Goal: Task Accomplishment & Management: Manage account settings

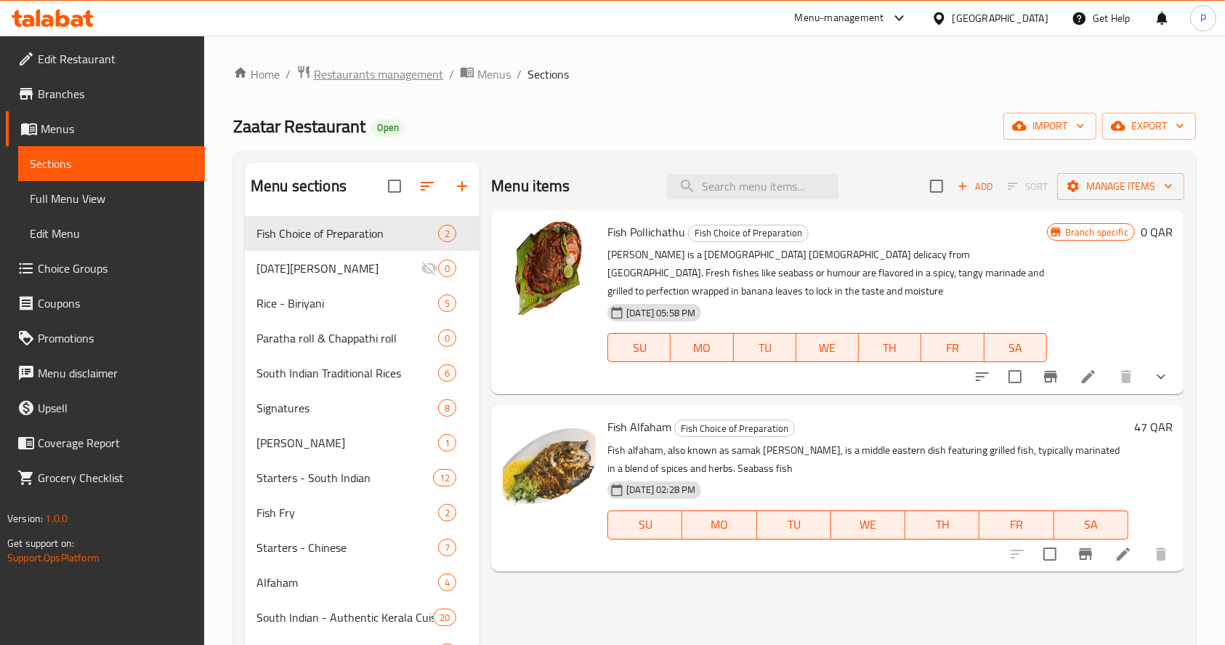
click at [381, 74] on span "Restaurants management" at bounding box center [378, 73] width 129 height 17
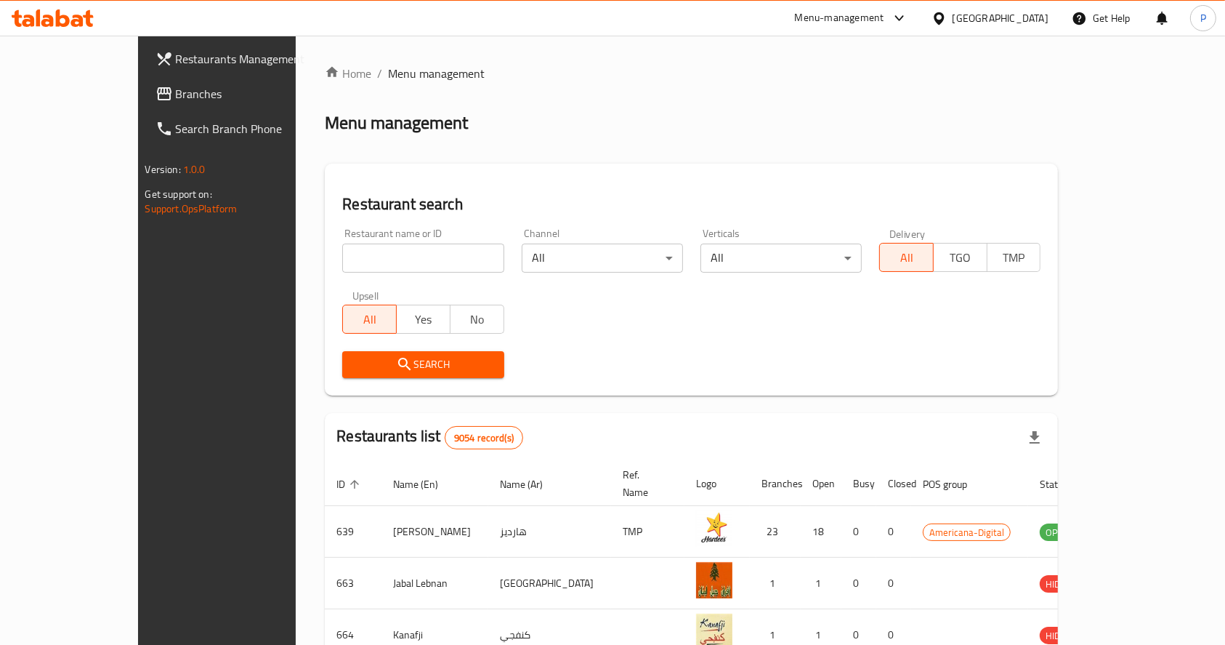
click at [325, 259] on div "Home / Menu management Menu management Restaurant search Restaurant name or ID …" at bounding box center [691, 544] width 733 height 959
click at [342, 259] on input "search" at bounding box center [422, 257] width 161 height 29
type input "[PERSON_NAME]"
click at [363, 357] on span "Search" at bounding box center [423, 364] width 138 height 18
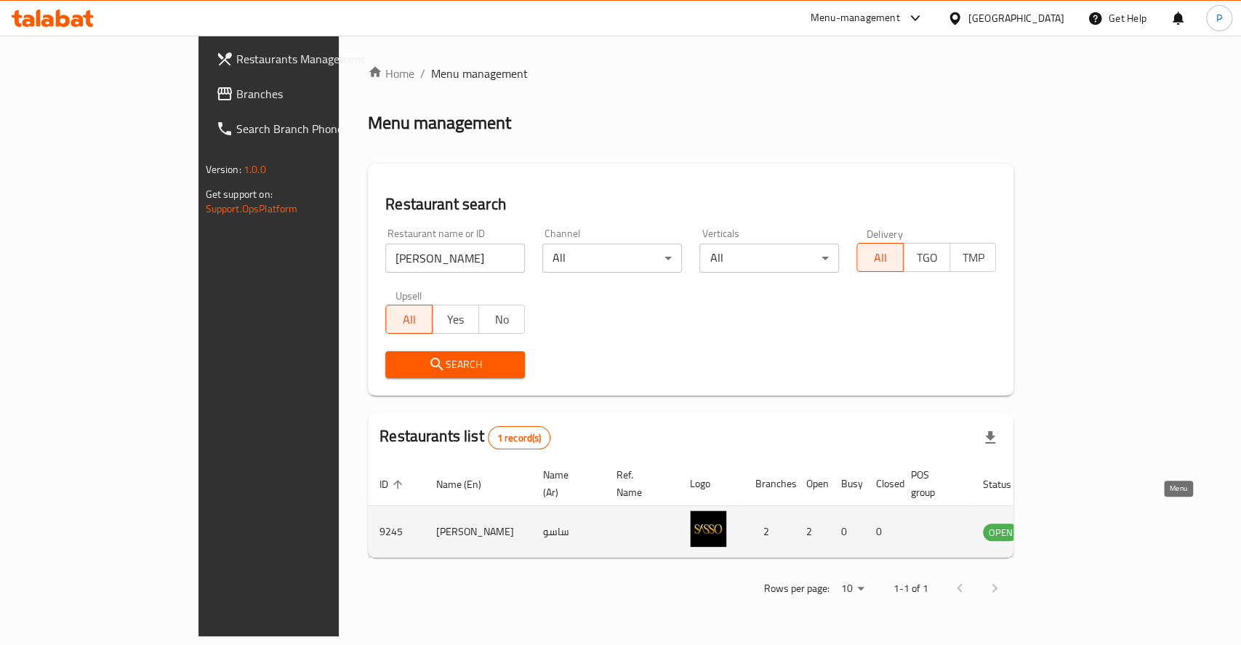
click at [1086, 523] on link "enhanced table" at bounding box center [1072, 531] width 27 height 17
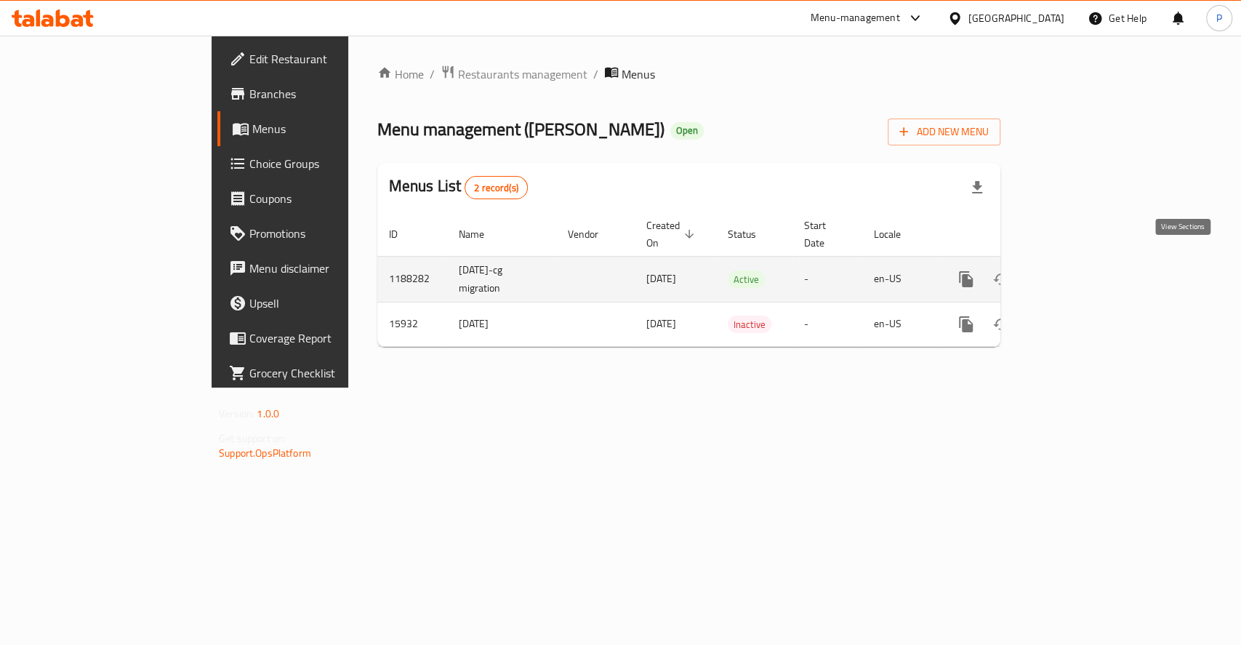
click at [1079, 270] on icon "enhanced table" at bounding box center [1070, 278] width 17 height 17
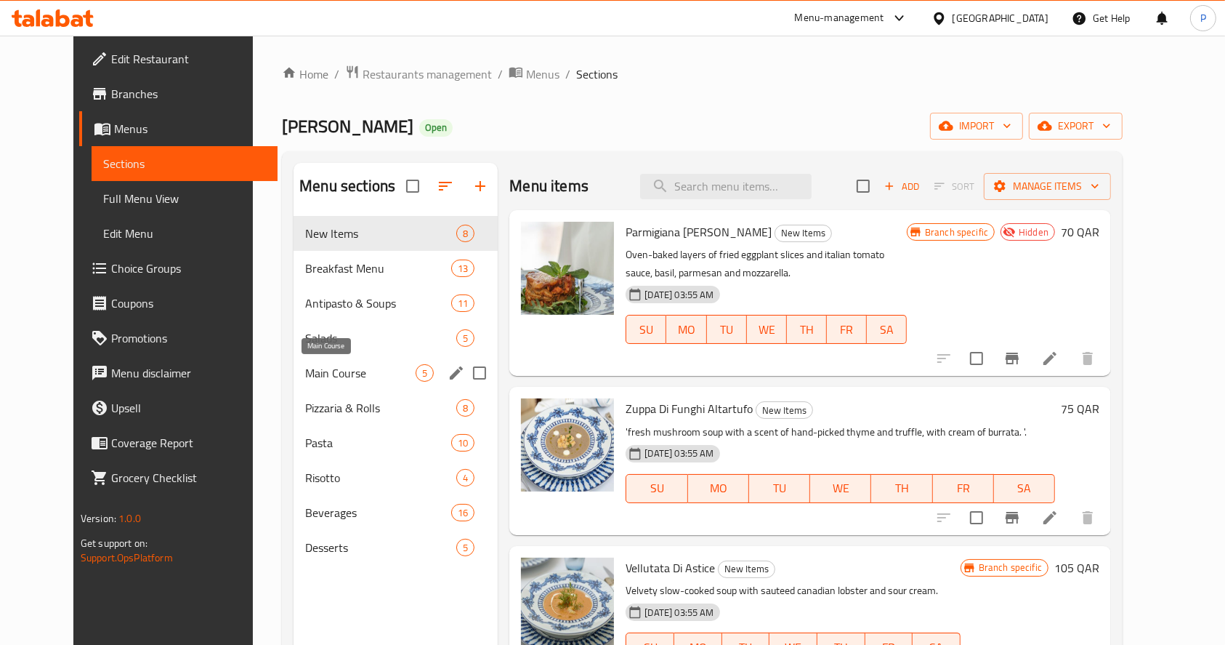
click at [305, 375] on span "Main Course" at bounding box center [360, 372] width 110 height 17
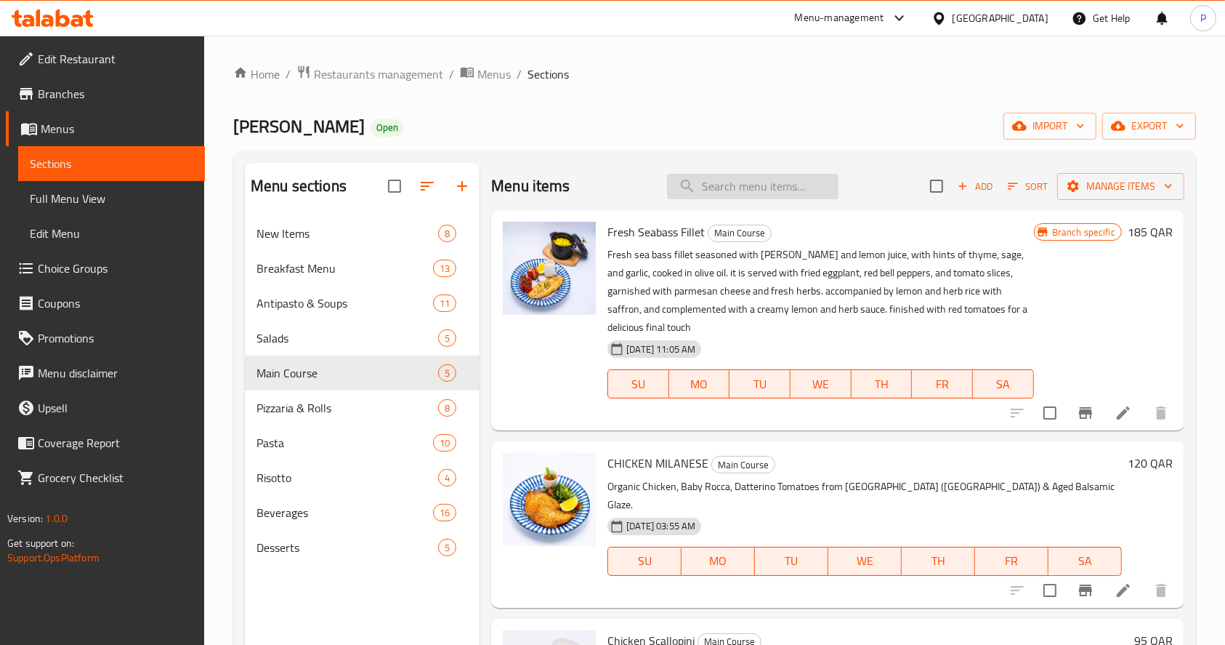
click at [744, 177] on input "search" at bounding box center [753, 186] width 172 height 25
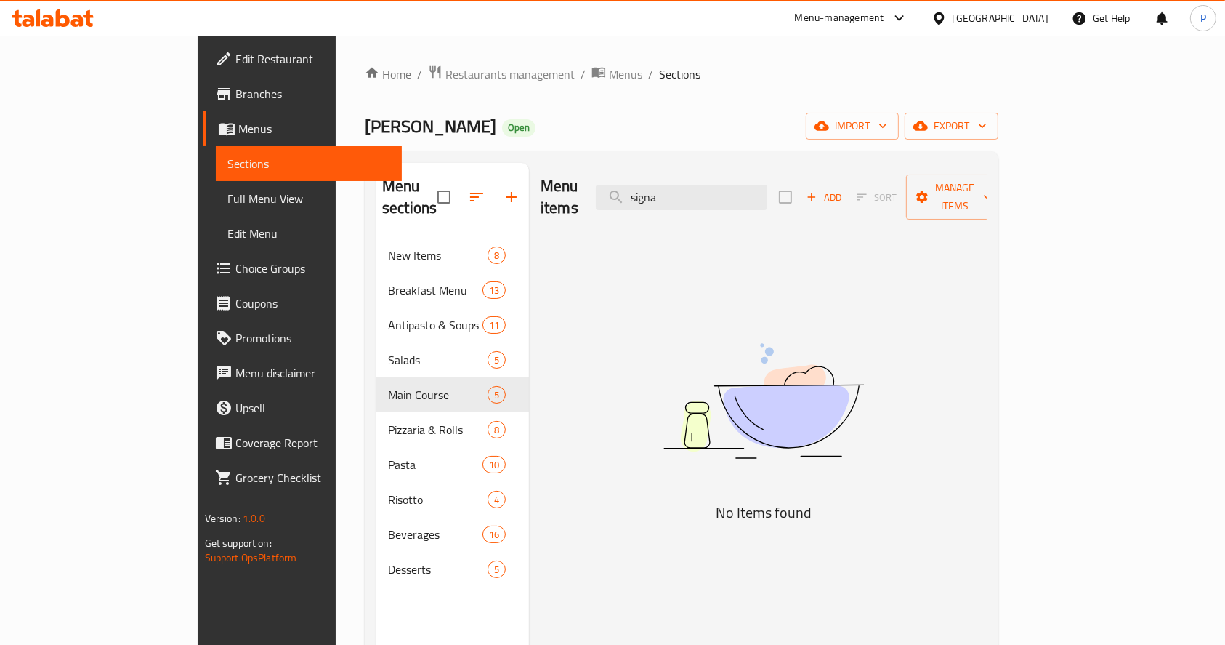
type input "signa"
drag, startPoint x: 755, startPoint y: 182, endPoint x: 560, endPoint y: 166, distance: 195.5
click at [574, 170] on div "Menu items signa Add Sort Manage items" at bounding box center [764, 197] width 446 height 69
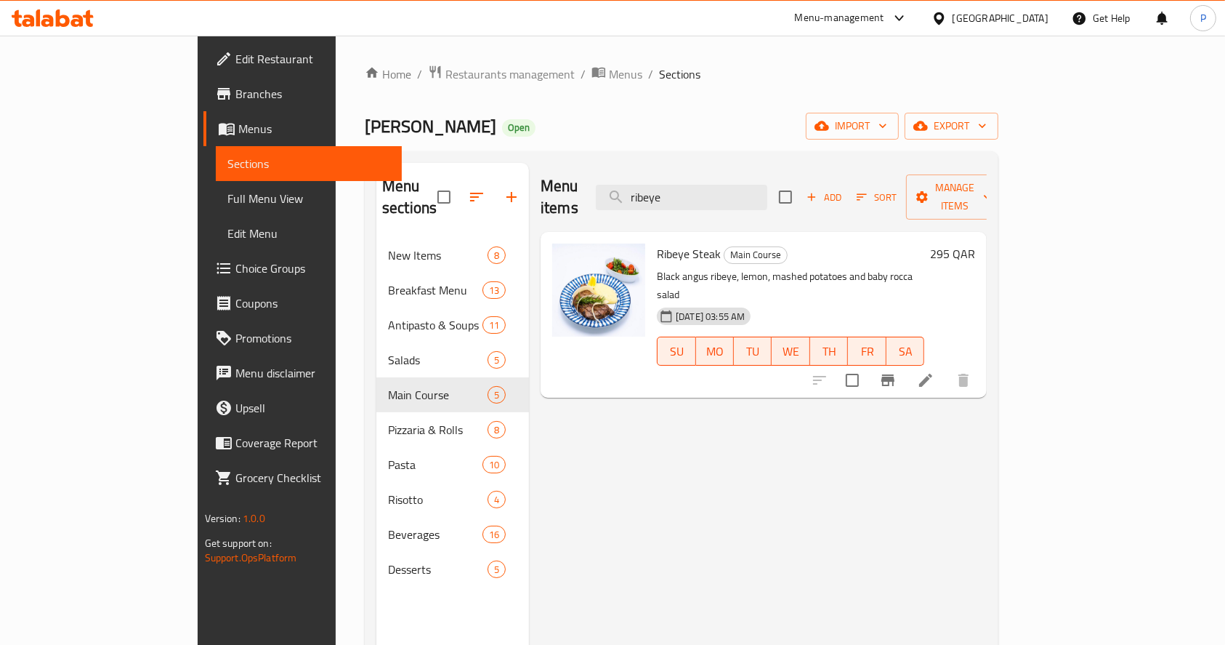
type input "ribeye"
click at [935, 371] on icon at bounding box center [925, 379] width 17 height 17
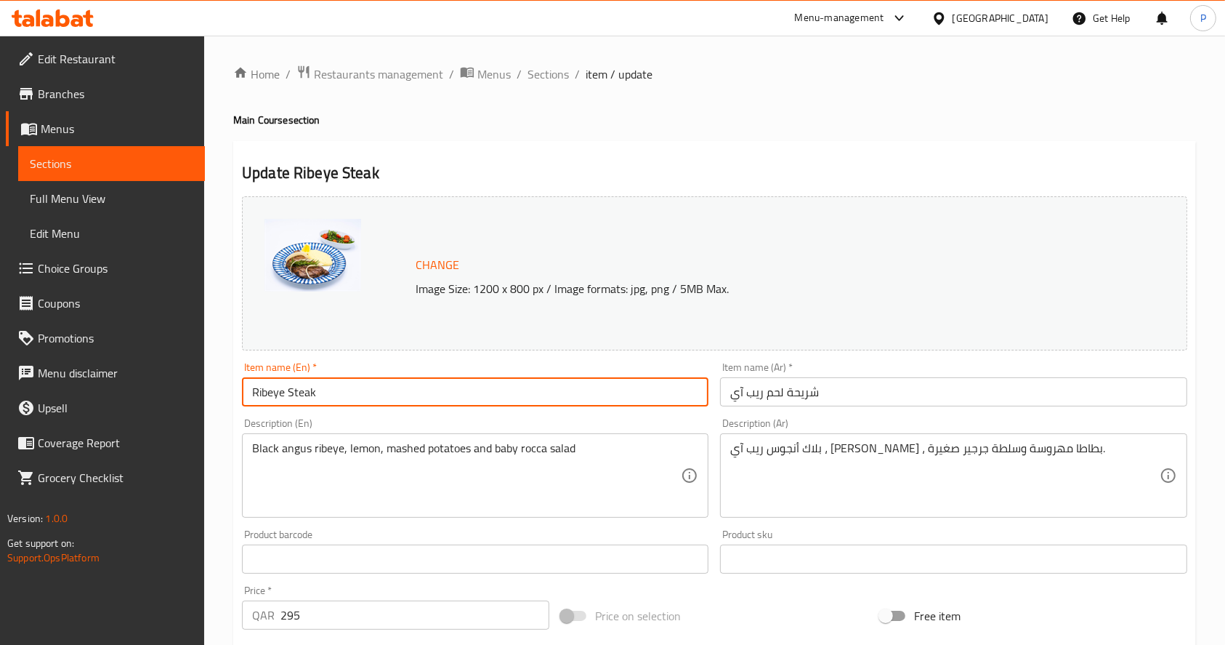
click at [310, 400] on input "Ribeye Steak" at bounding box center [475, 391] width 467 height 29
paste input "[PERSON_NAME] Signature Ribeye"
type input "[PERSON_NAME] Signature Ribeye"
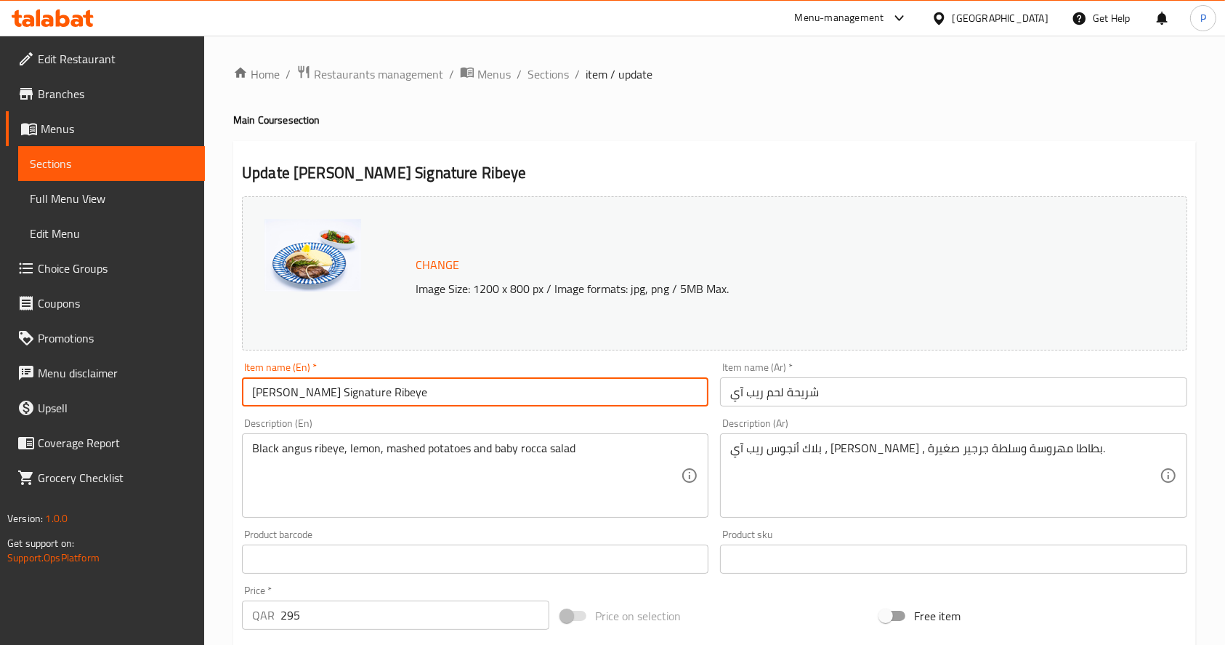
click at [790, 385] on input "شريحة لحم ريب آي" at bounding box center [953, 391] width 467 height 29
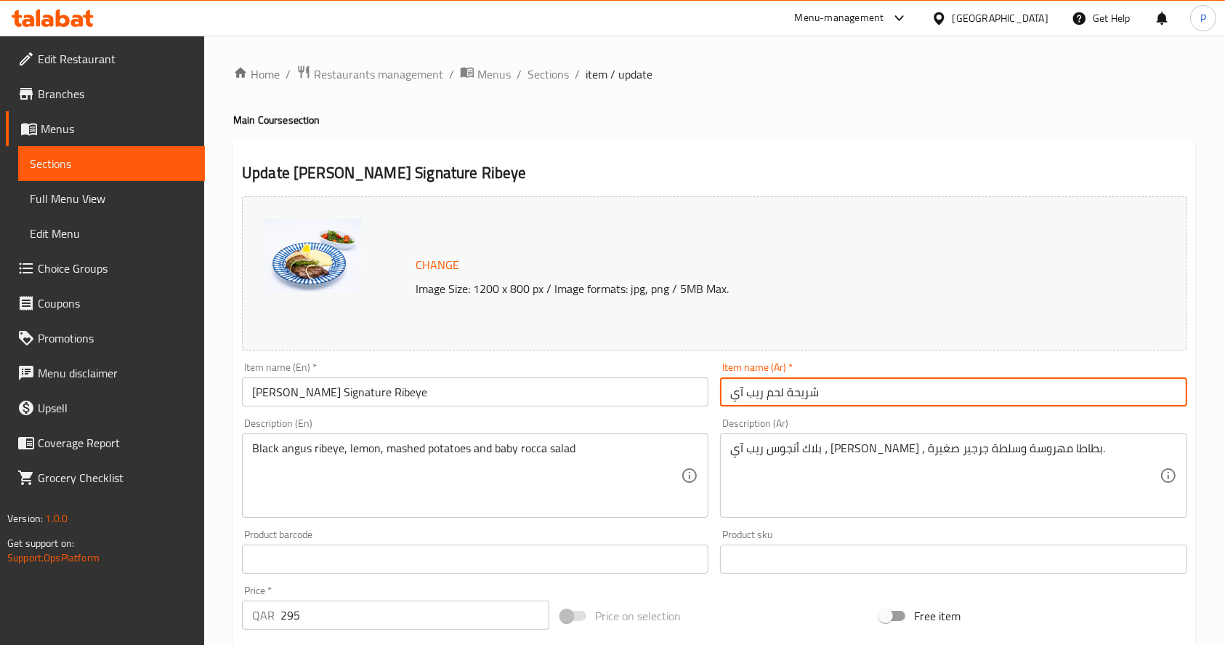
click at [790, 385] on input "شريحة لحم ريب آي" at bounding box center [953, 391] width 467 height 29
paste input "اسو سجنتشر ريب آي"
type input "ساسو سجنتشر ريب آي"
click at [550, 448] on textarea "Black angus ribeye, lemon, mashed potatoes and baby rocca salad" at bounding box center [466, 475] width 429 height 69
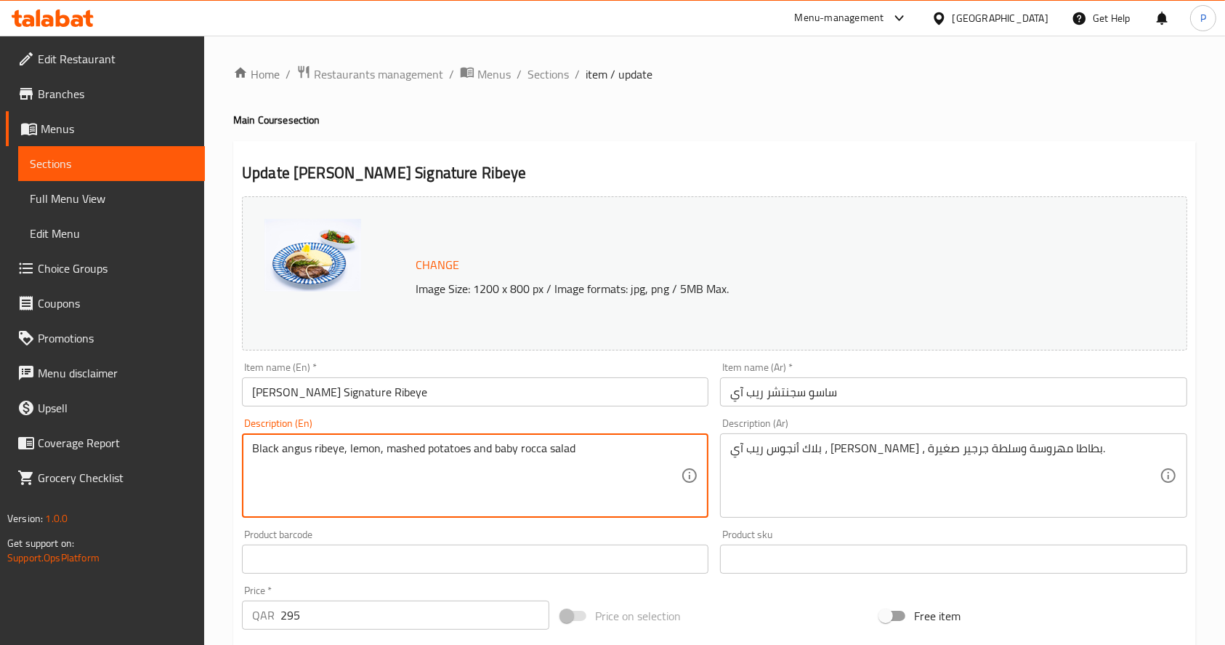
click at [550, 448] on textarea "Black angus ribeye, lemon, mashed potatoes and baby rocca salad" at bounding box center [466, 475] width 429 height 69
paste textarea "A Premium ribeye steak grilled to perfection, served with sautéed vegetables an…"
type textarea "A Premium ribeye steak grilled to perfection, served with sautéed vegetables an…"
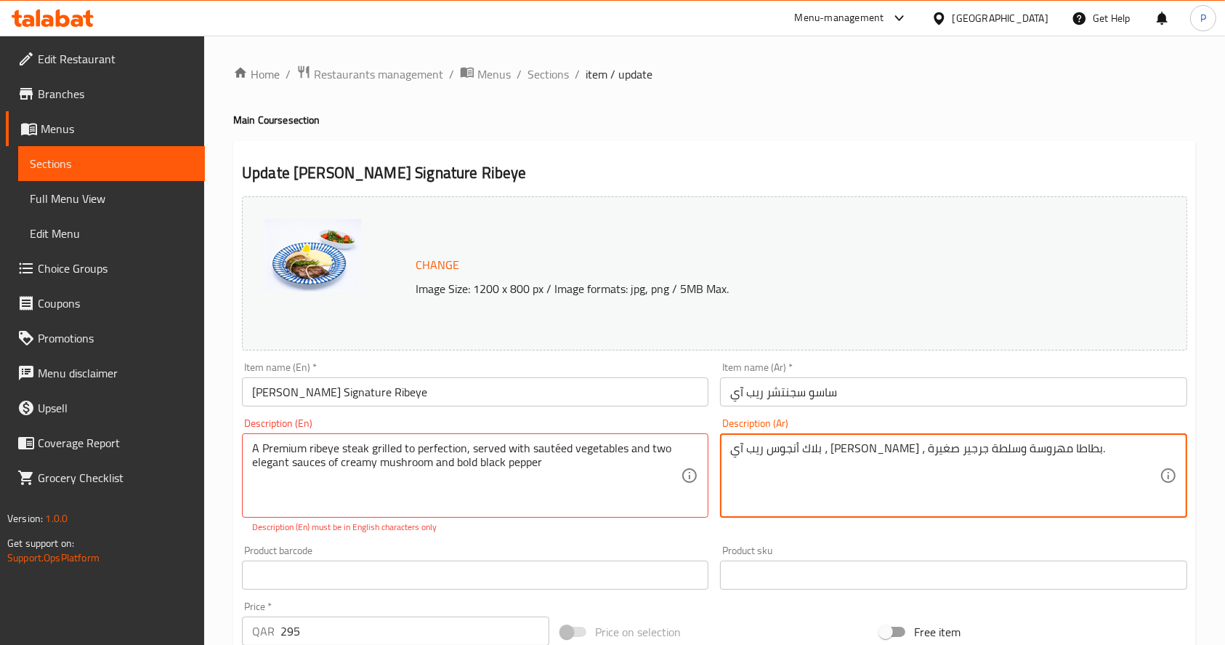
click at [760, 456] on textarea "بلاك أنجوس ريب آي ، [PERSON_NAME] ، بطاطا مهروسة وسلطة جرجير صغيرة." at bounding box center [944, 475] width 429 height 69
click at [756, 456] on textarea "بلاك أنجوس ريب آي ، [PERSON_NAME] ، بطاطا مهروسة وسلطة جرجير صغيرة." at bounding box center [944, 475] width 429 height 69
paste textarea "يب آي ستيك فاخرة مشوية باتقان، تقدم مع خضروات سوتيه و صوص المشروم الكريمي و صوص…"
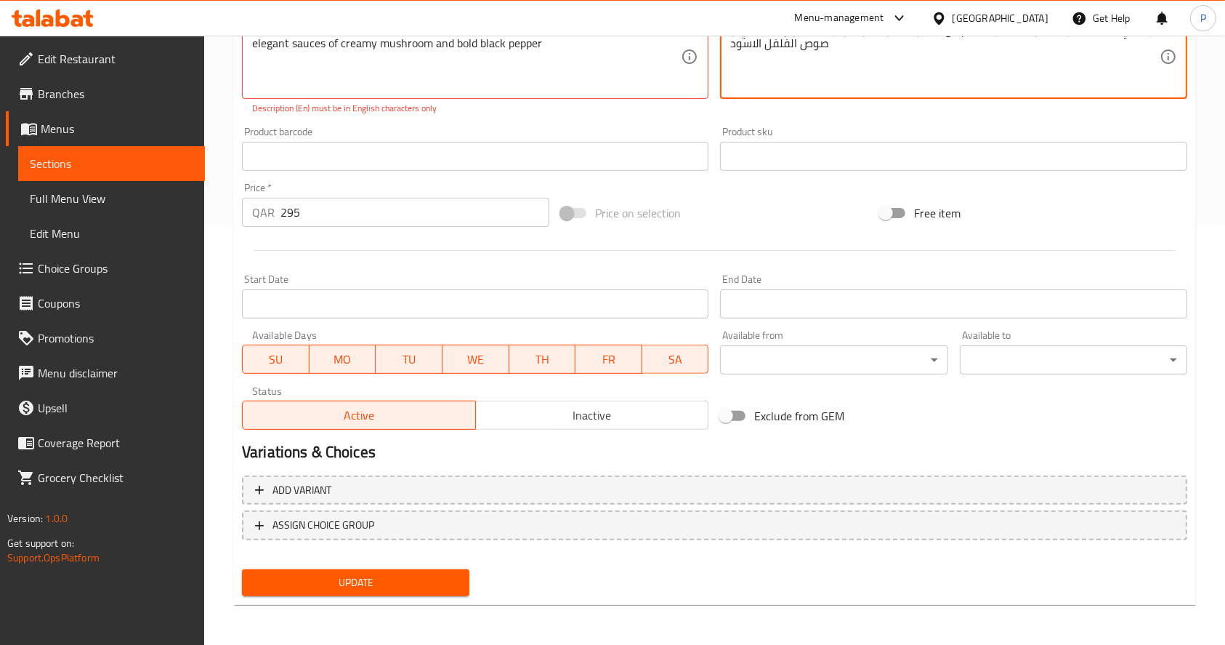
scroll to position [419, 0]
type textarea "ريب آي ستيك فاخرة مشوية باتقان، تقدم مع خضروات سوتيه و صوص المشروم الكريمي و صو…"
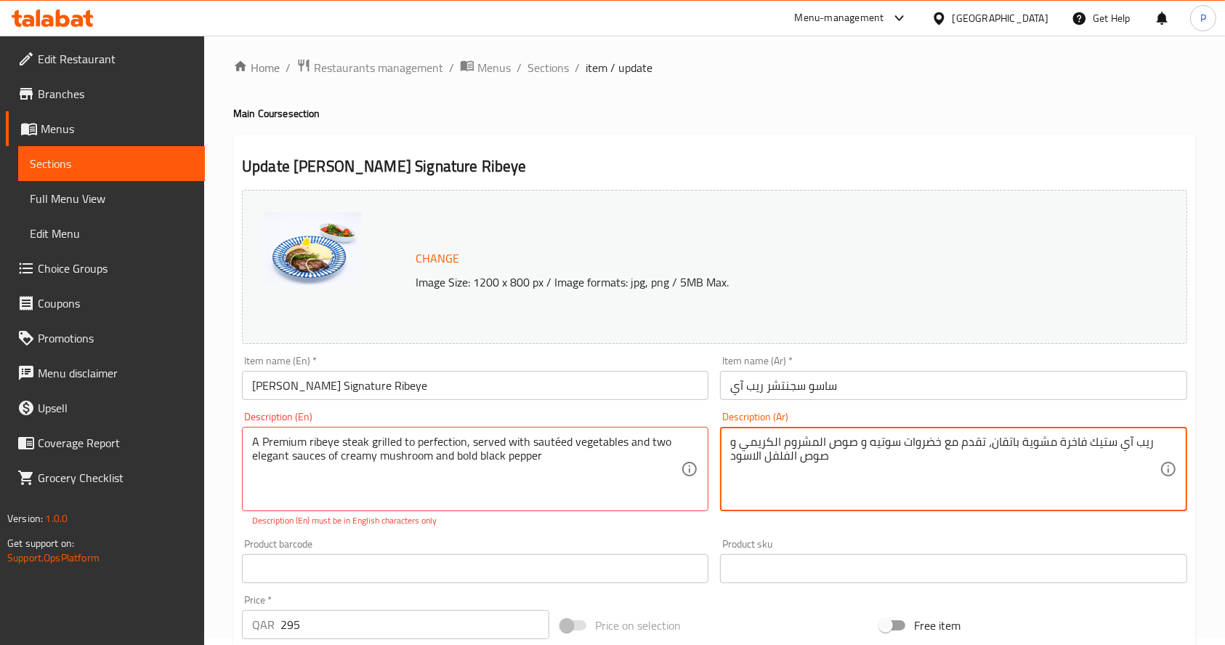
scroll to position [0, 0]
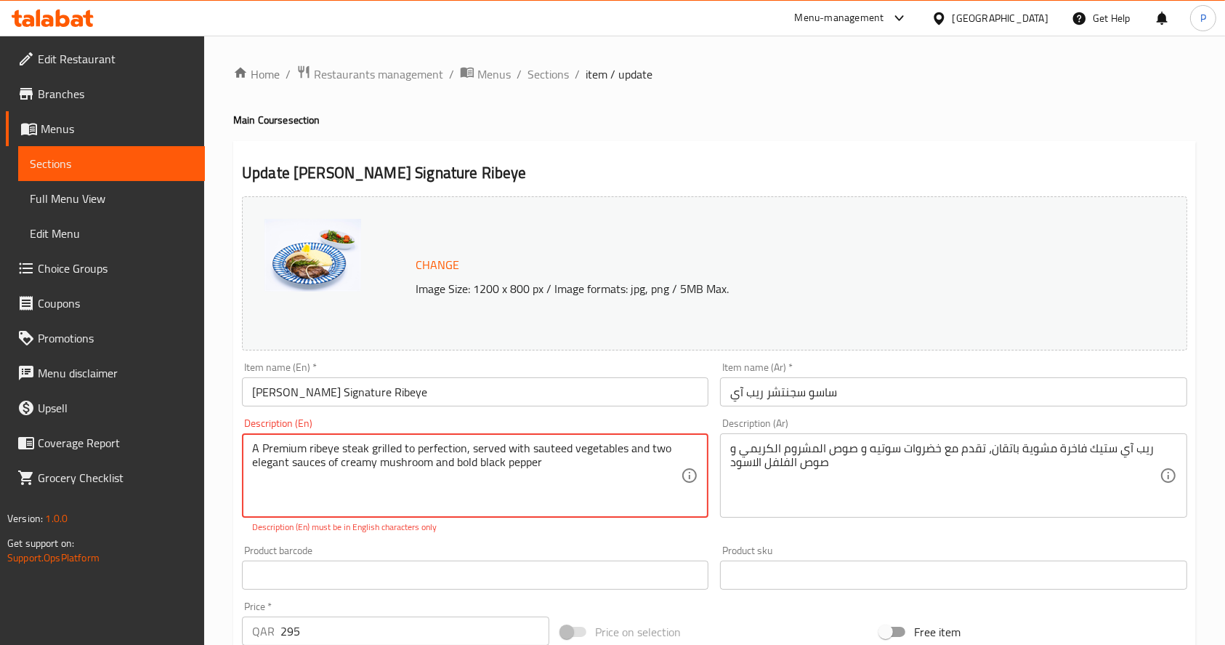
type textarea "A Premium ribeye steak grilled to perfection, served with sauteed vegetables an…"
click at [794, 311] on div "Change Image Size: 1200 x 800 px / Image formats: jpg, png / 5MB Max." at bounding box center [715, 273] width 946 height 154
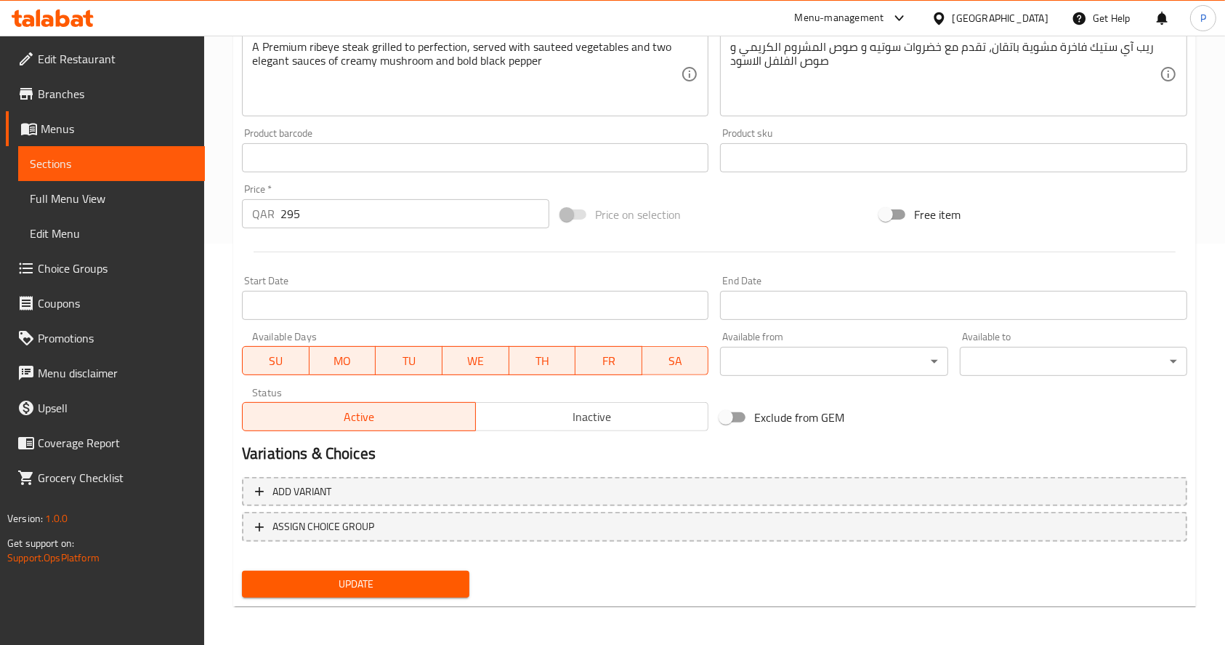
scroll to position [403, 0]
click at [356, 577] on span "Update" at bounding box center [356, 582] width 204 height 18
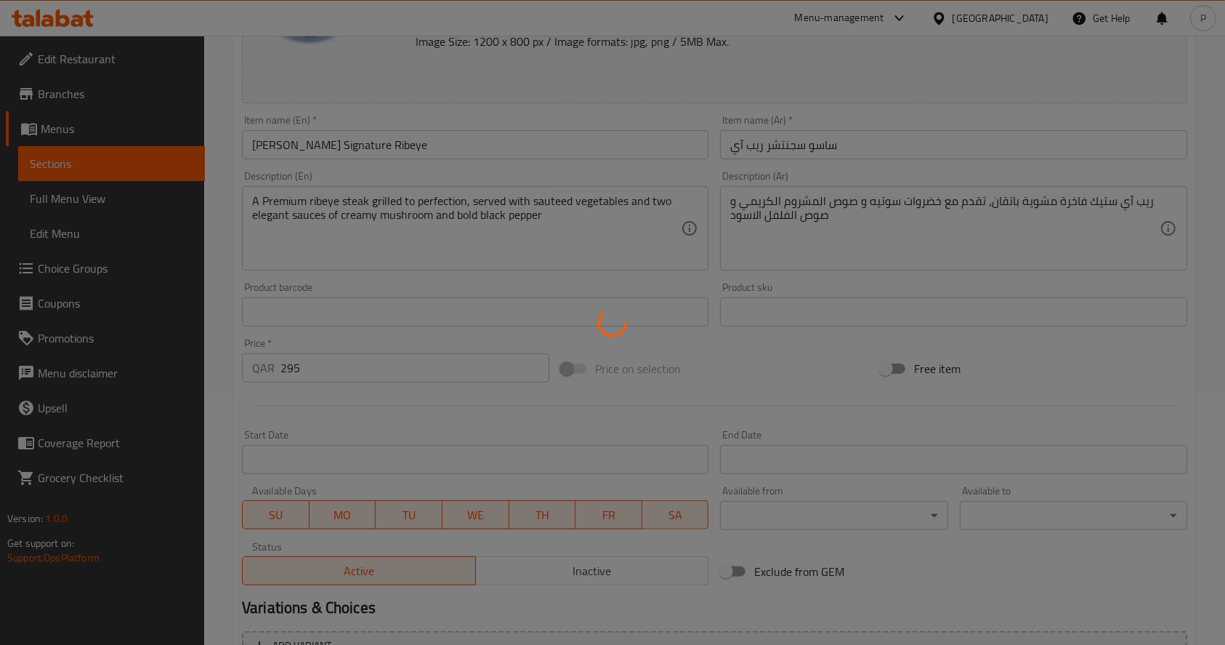
scroll to position [15, 0]
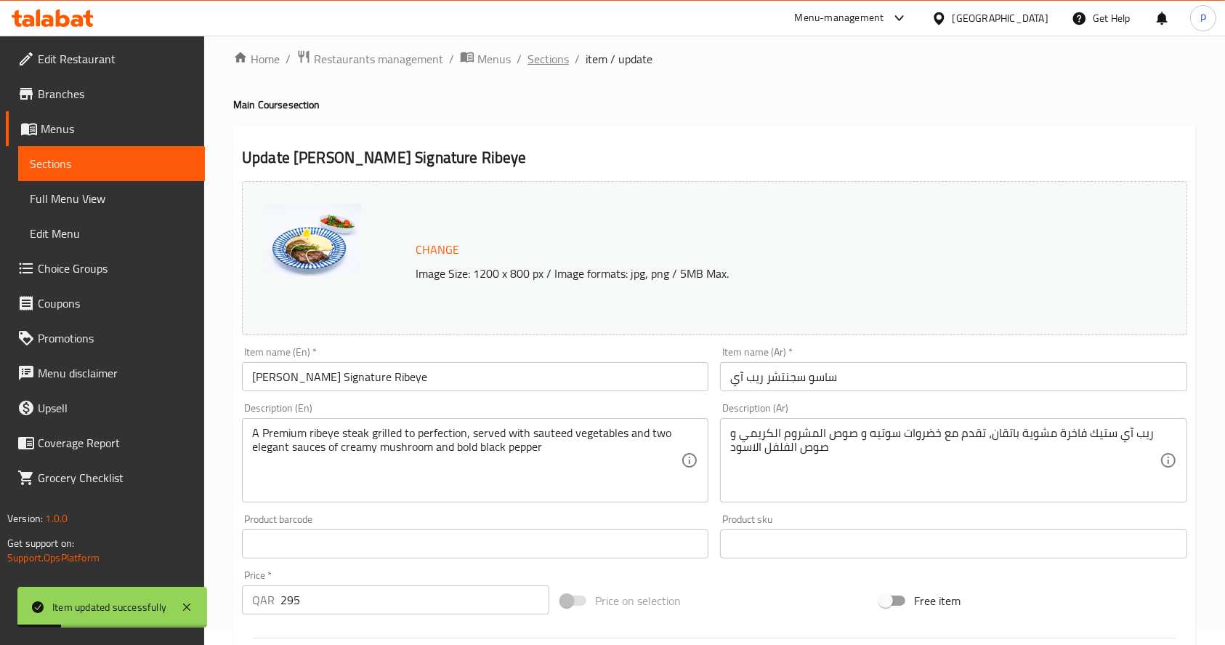
click at [541, 57] on span "Sections" at bounding box center [548, 58] width 41 height 17
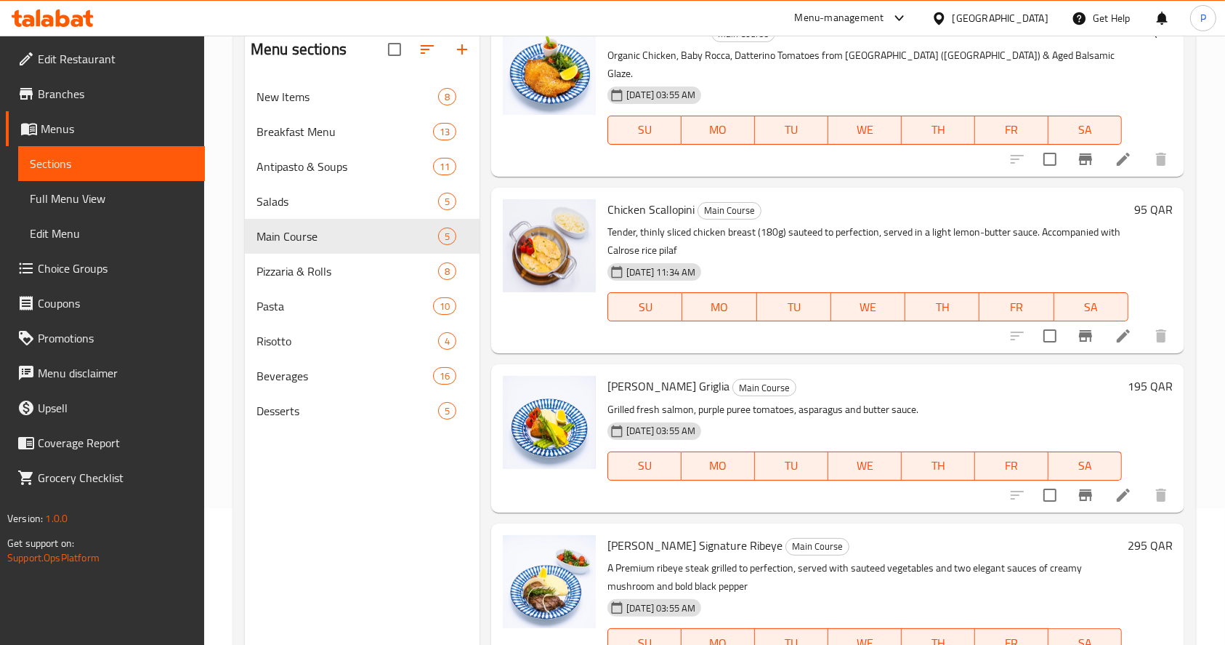
scroll to position [204, 0]
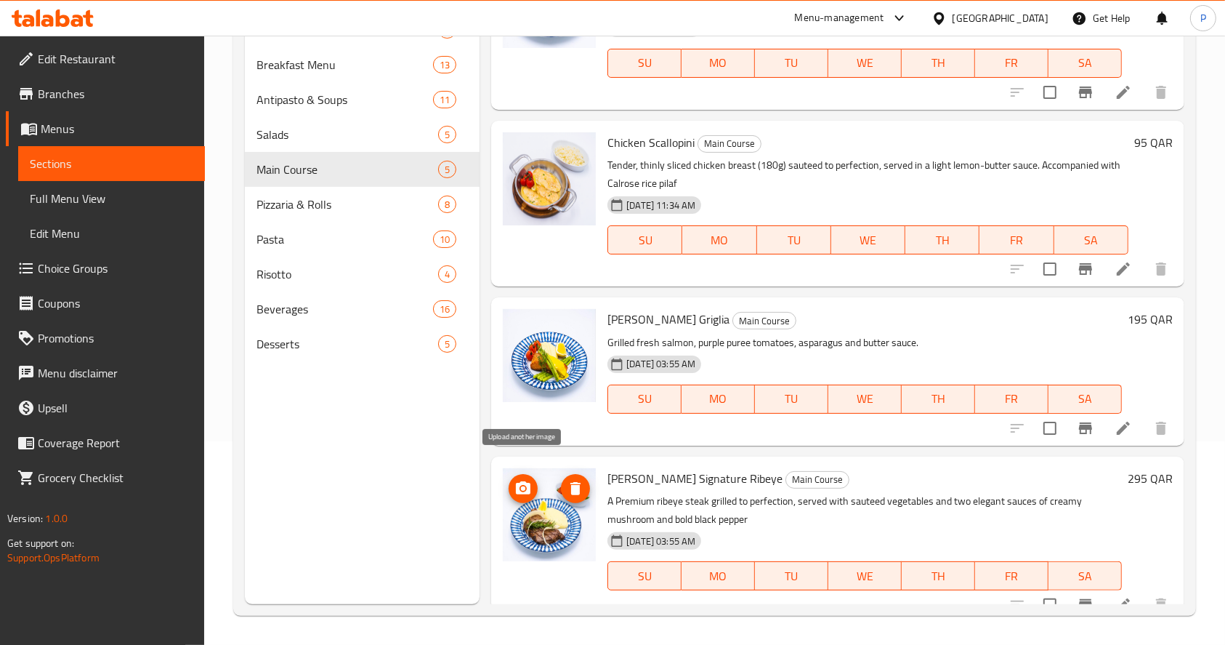
click at [517, 481] on icon "upload picture" at bounding box center [523, 487] width 15 height 13
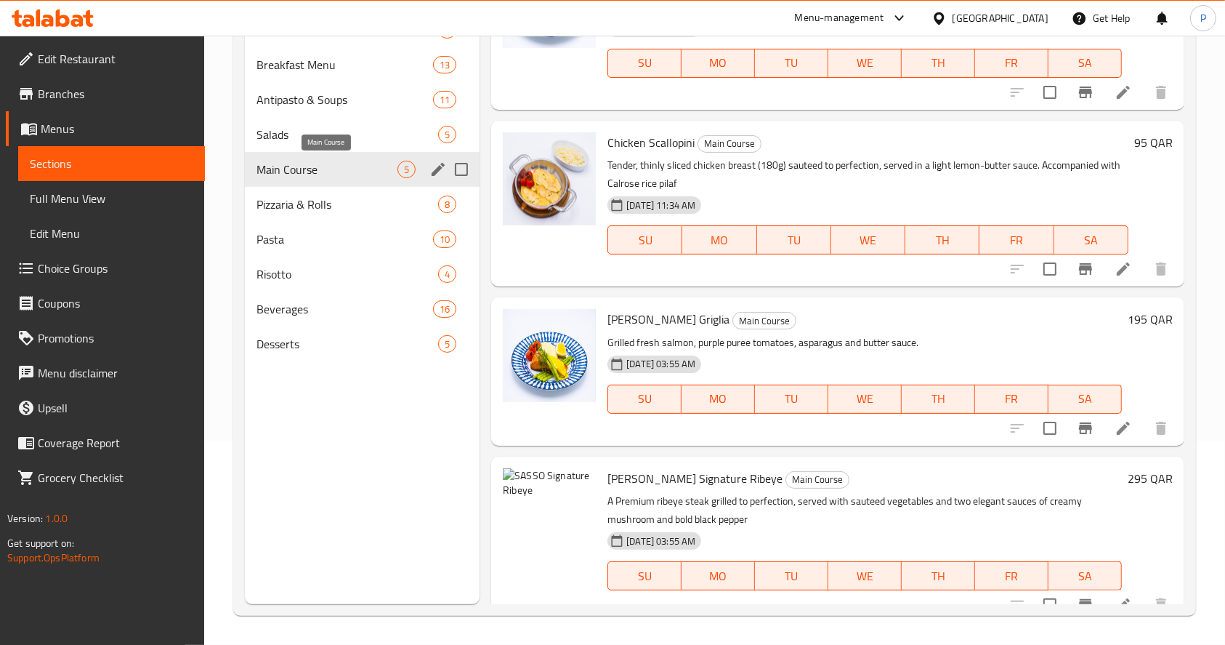
click at [297, 172] on span "Main Course" at bounding box center [327, 169] width 141 height 17
click at [530, 481] on icon "upload picture" at bounding box center [523, 487] width 15 height 13
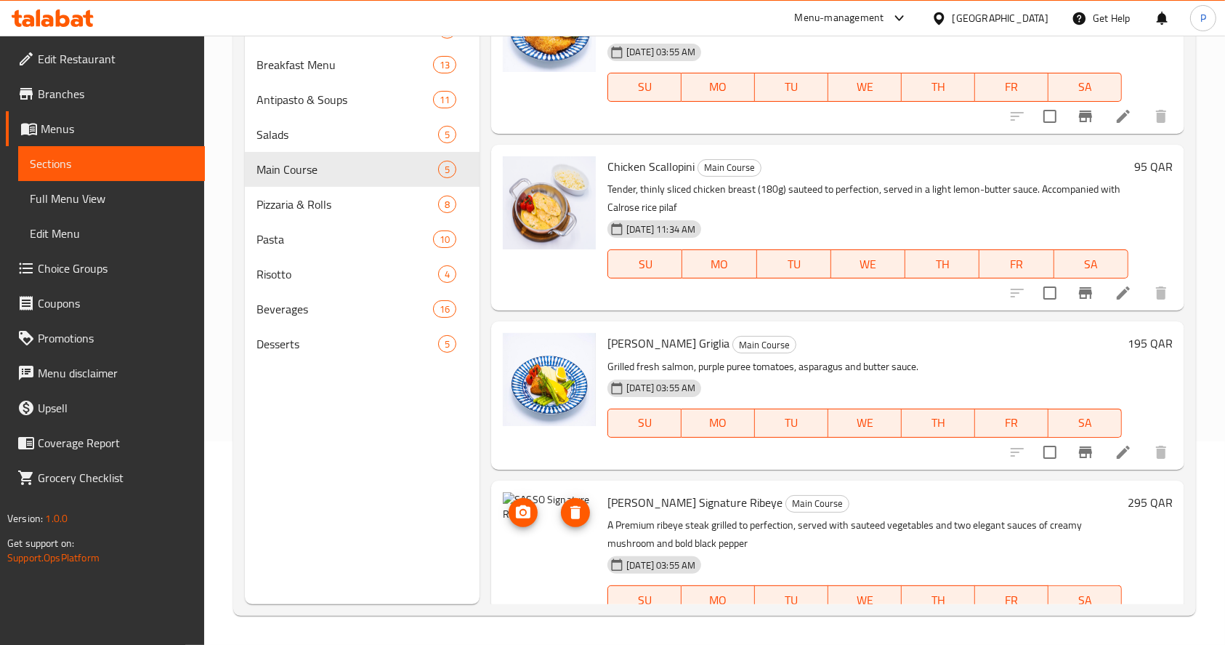
scroll to position [294, 0]
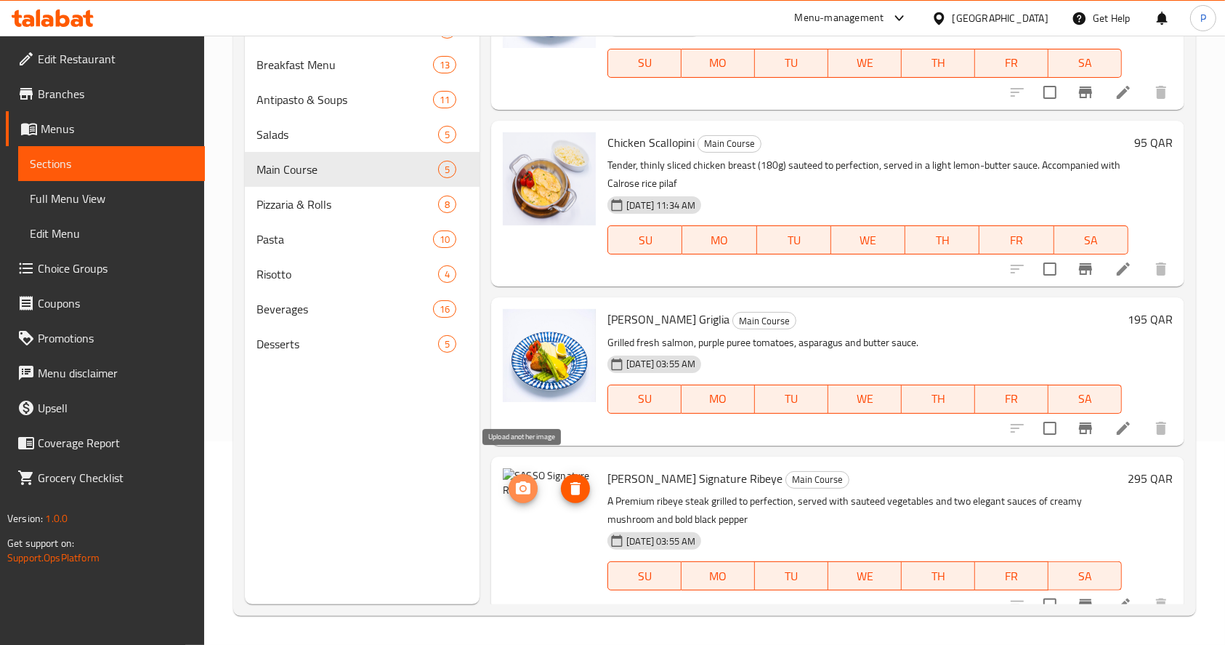
click at [517, 480] on icon "upload picture" at bounding box center [523, 488] width 17 height 17
click at [572, 482] on icon "delete image" at bounding box center [576, 488] width 10 height 13
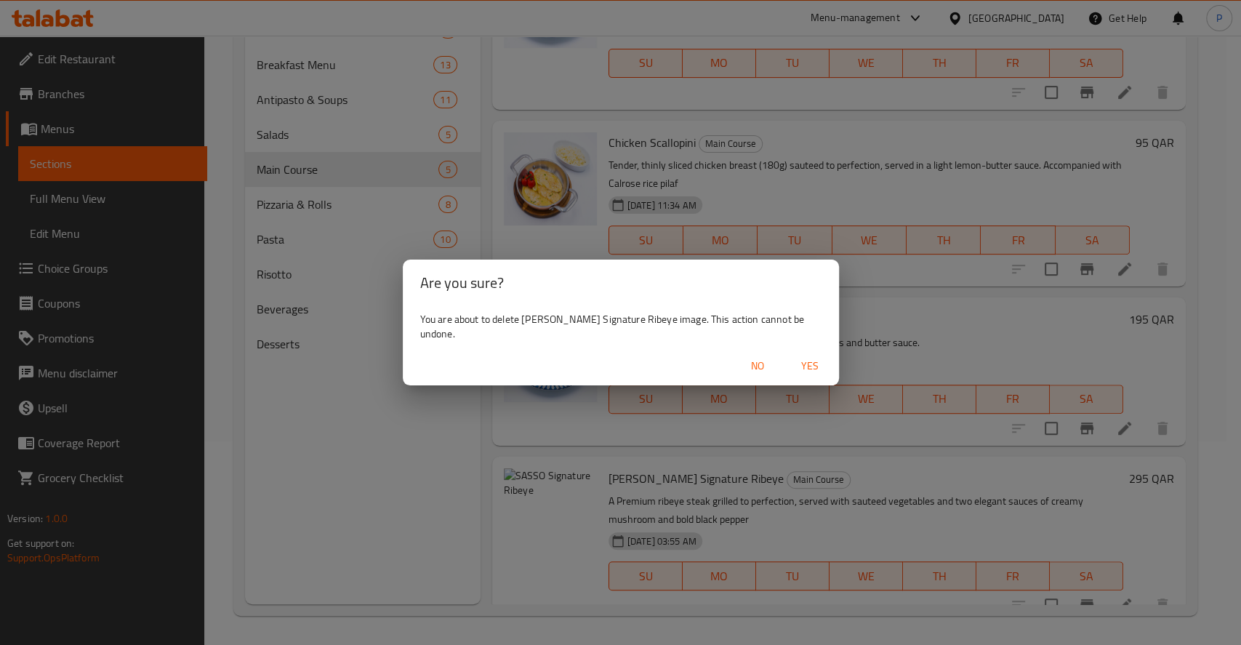
click at [795, 357] on span "Yes" at bounding box center [809, 366] width 35 height 18
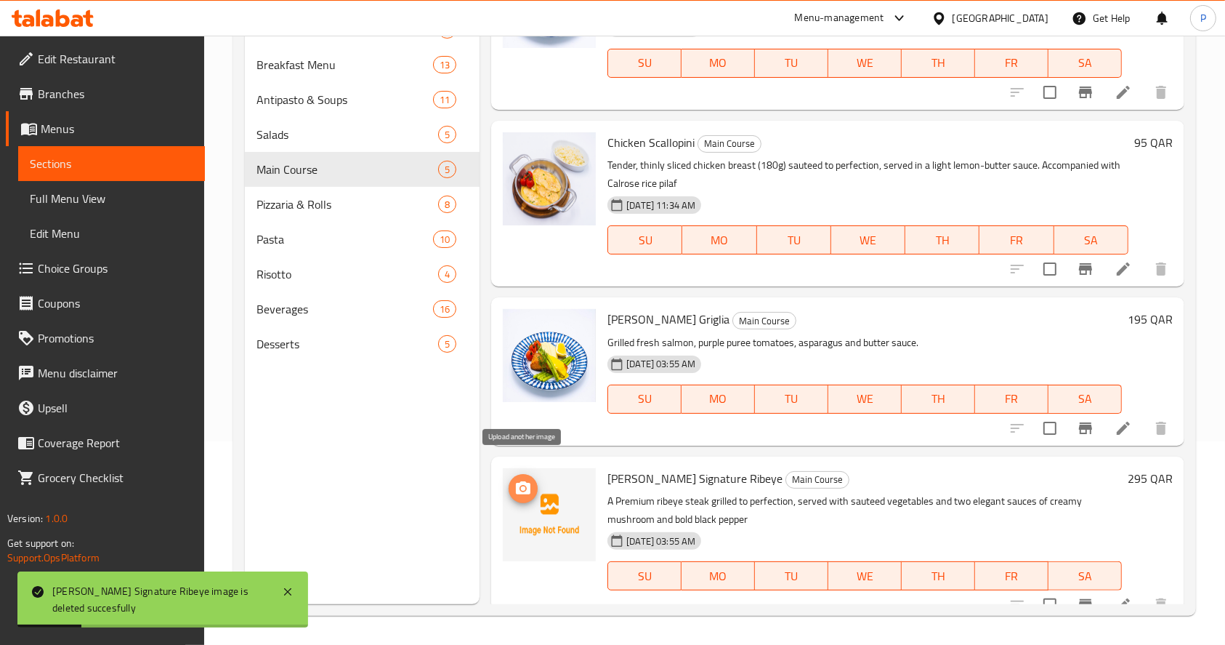
click at [523, 481] on icon "upload picture" at bounding box center [523, 487] width 15 height 13
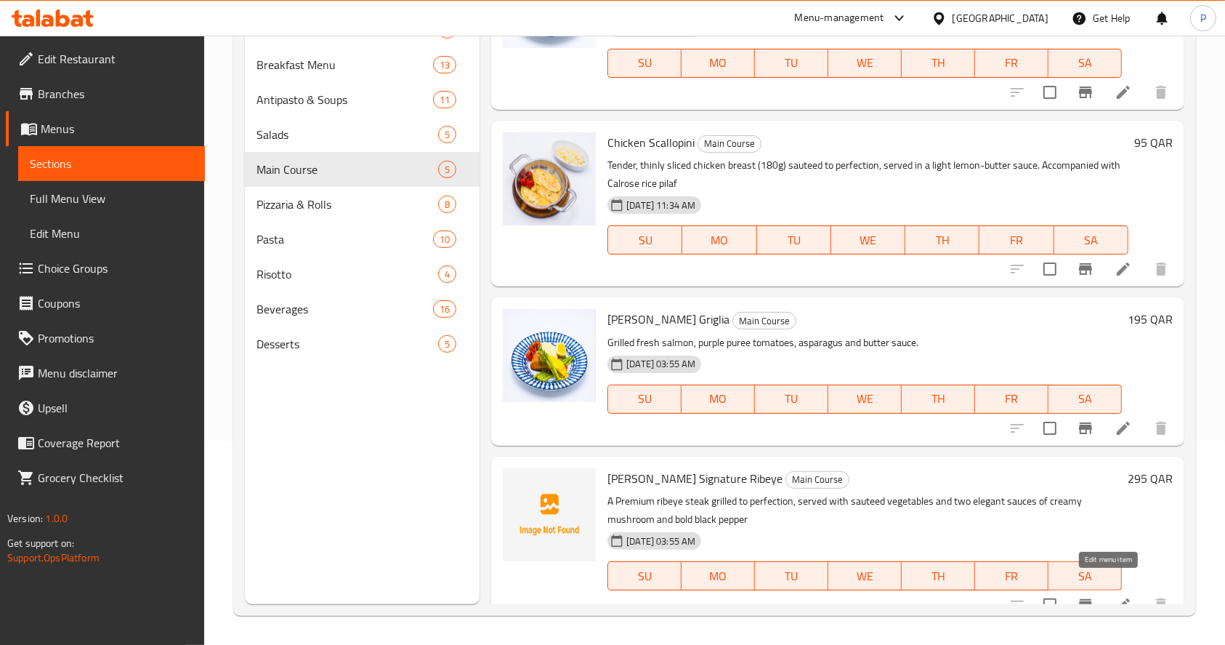
click at [1115, 596] on icon at bounding box center [1123, 604] width 17 height 17
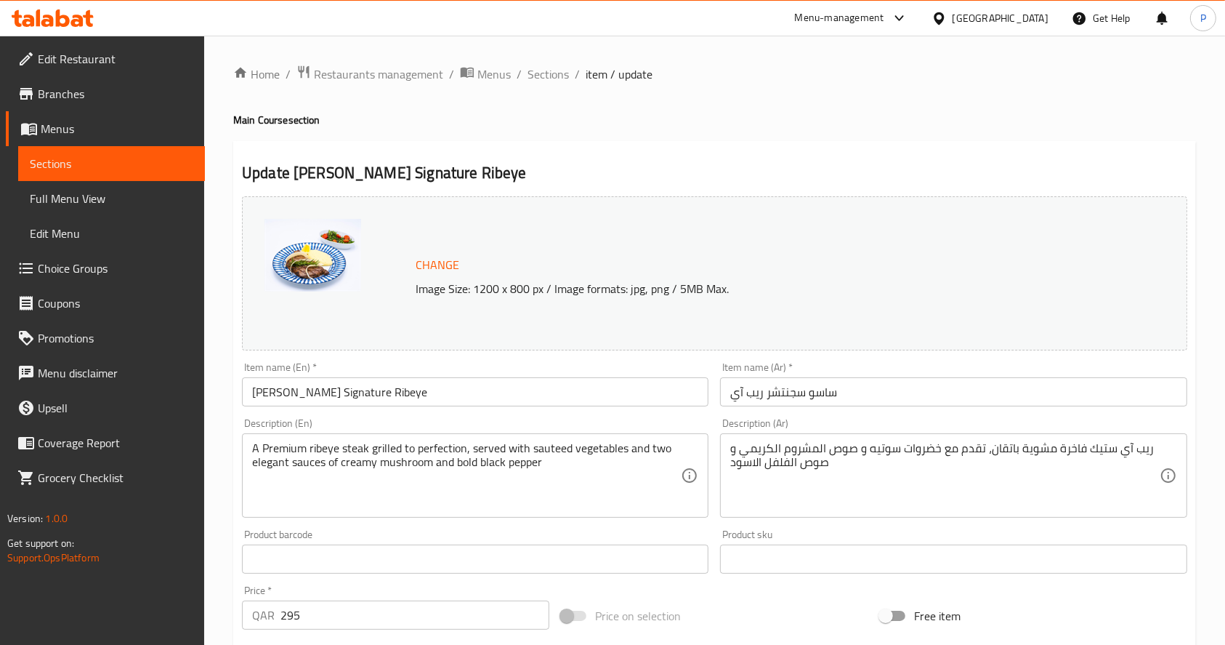
click at [443, 262] on span "Change" at bounding box center [438, 264] width 44 height 21
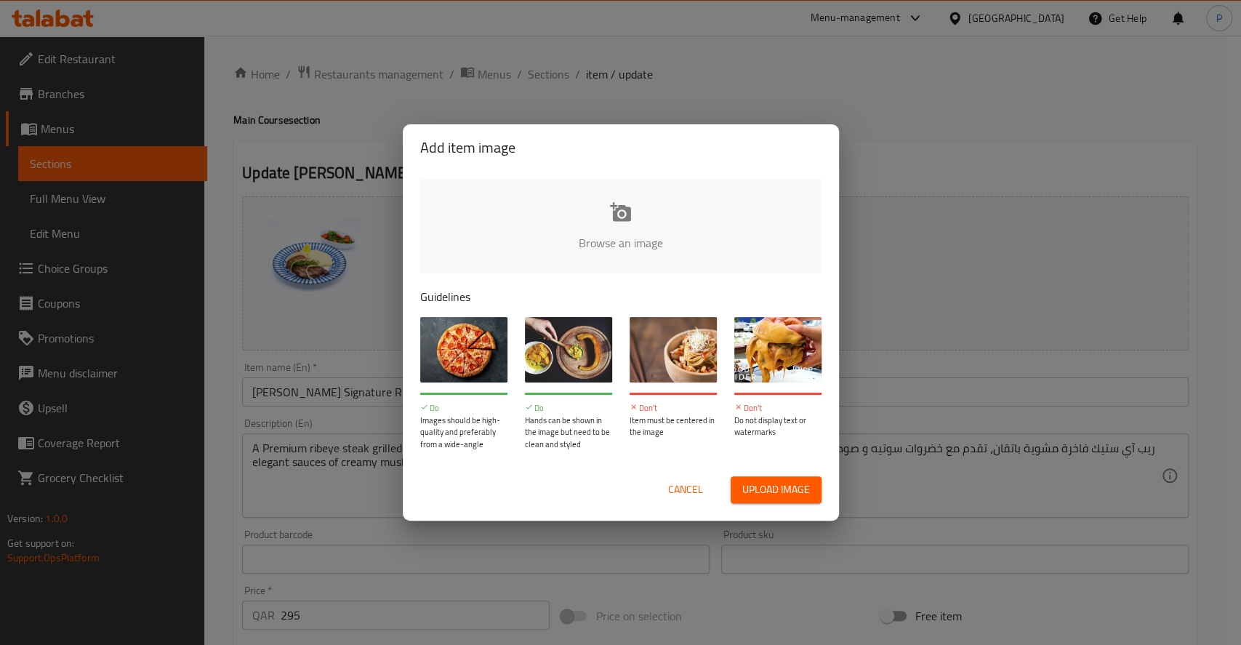
click at [587, 235] on input "file" at bounding box center [1112, 248] width 1384 height 136
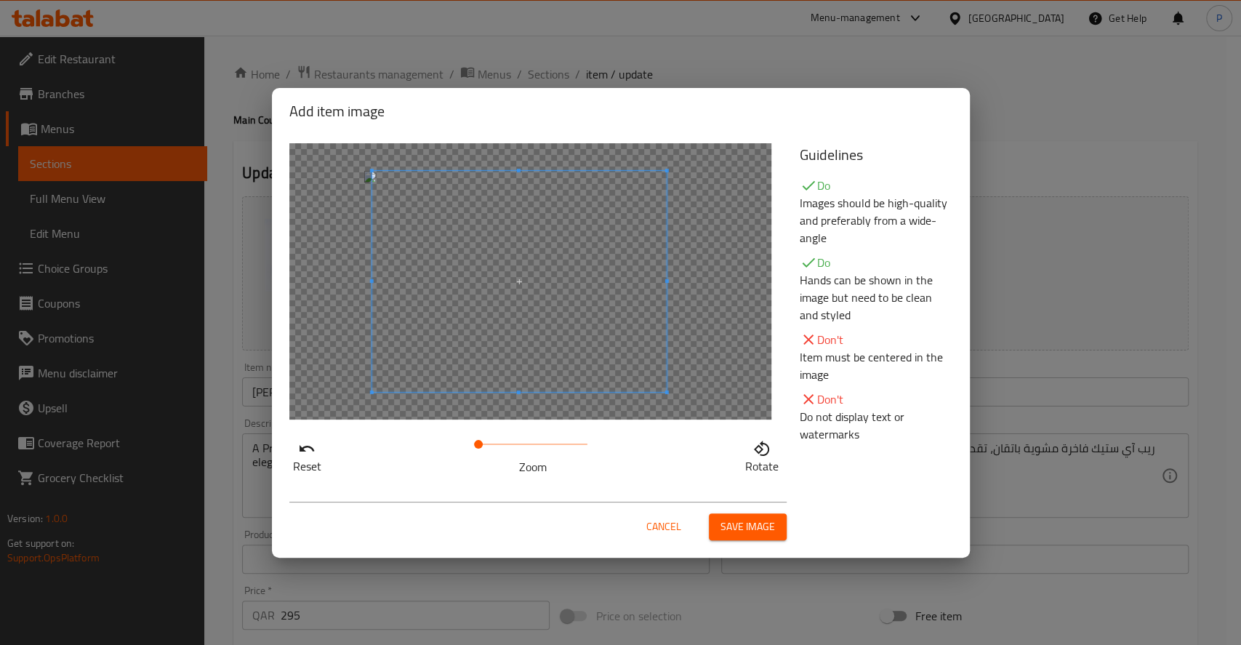
click at [592, 334] on span at bounding box center [518, 281] width 294 height 221
click at [613, 344] on div at bounding box center [516, 280] width 291 height 218
click at [595, 339] on span at bounding box center [526, 280] width 291 height 218
click at [738, 528] on span "Save image" at bounding box center [747, 526] width 55 height 18
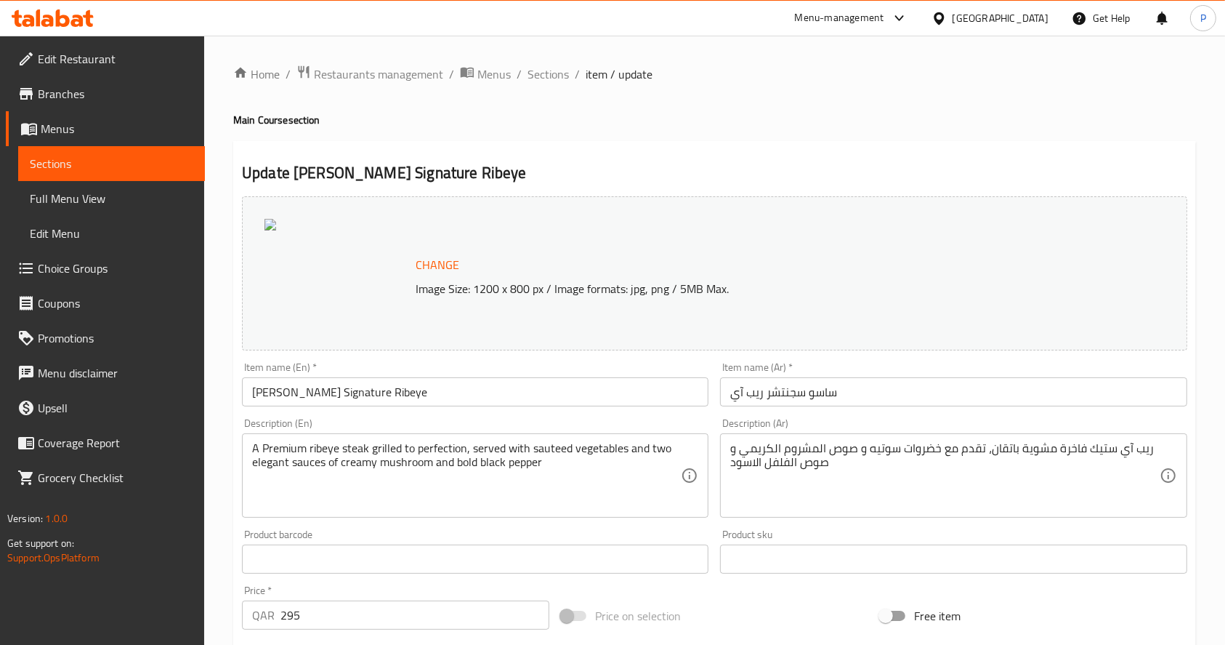
click at [430, 262] on span "Change" at bounding box center [438, 264] width 44 height 21
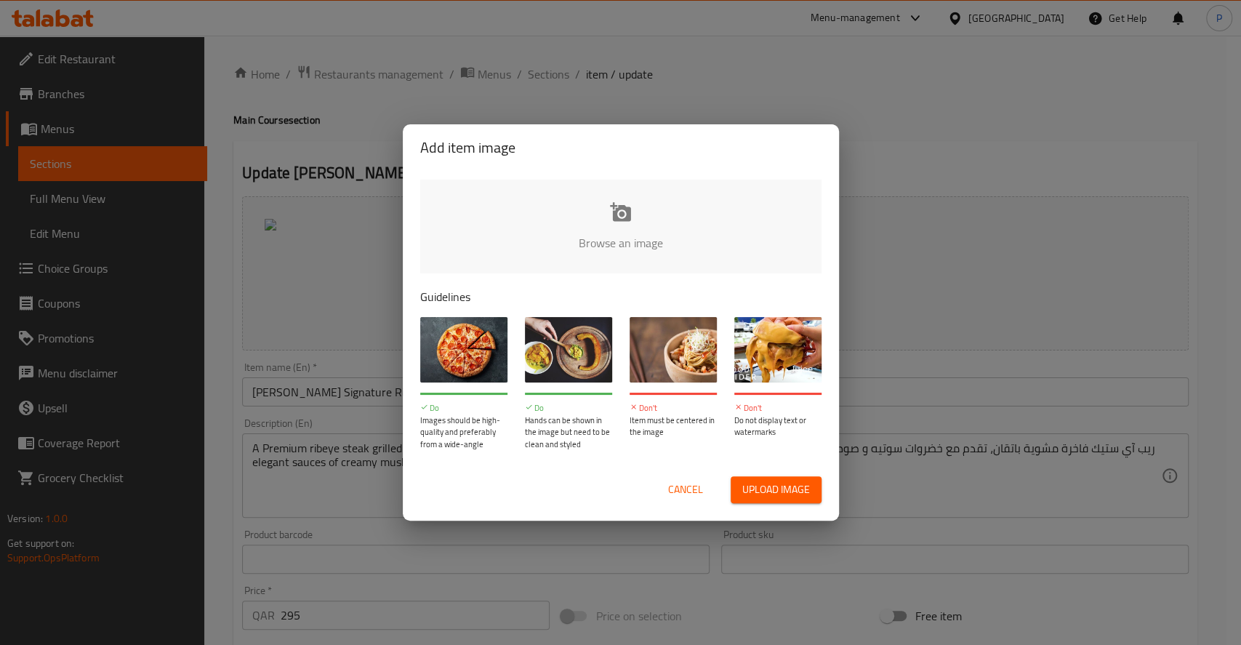
click at [636, 219] on input "file" at bounding box center [1112, 248] width 1384 height 136
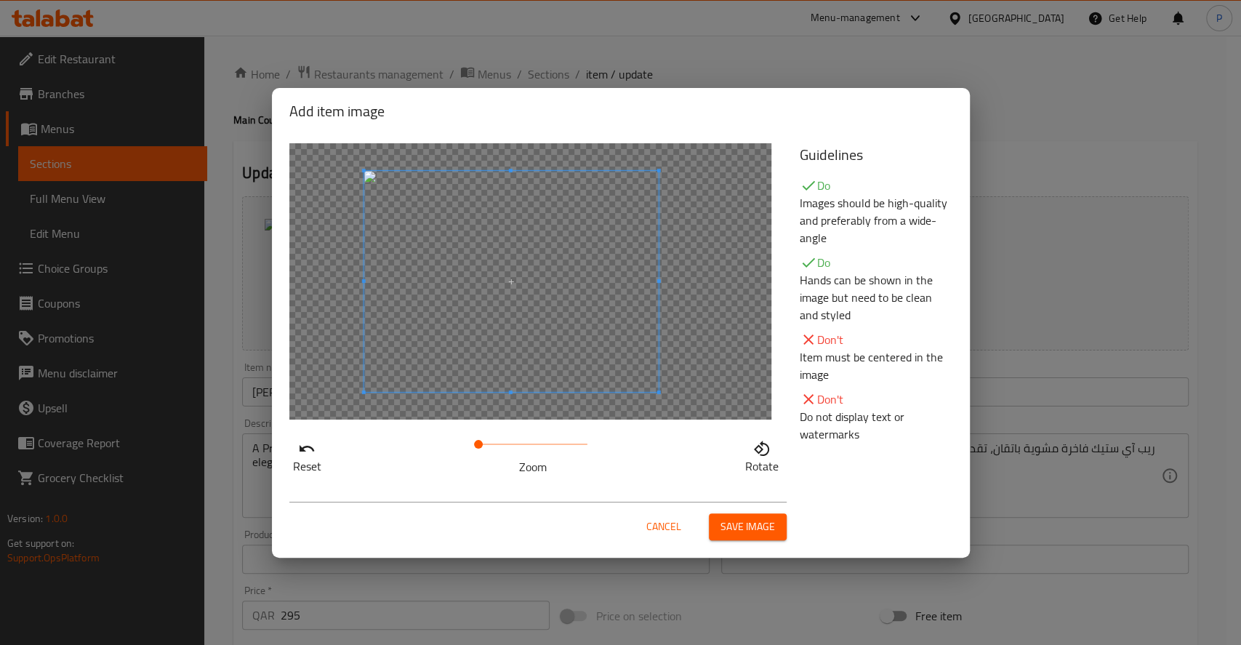
click at [440, 302] on span at bounding box center [510, 281] width 294 height 221
click at [579, 340] on div at bounding box center [508, 280] width 291 height 218
click at [581, 331] on span at bounding box center [523, 280] width 291 height 218
click at [751, 531] on span "Save image" at bounding box center [747, 526] width 55 height 18
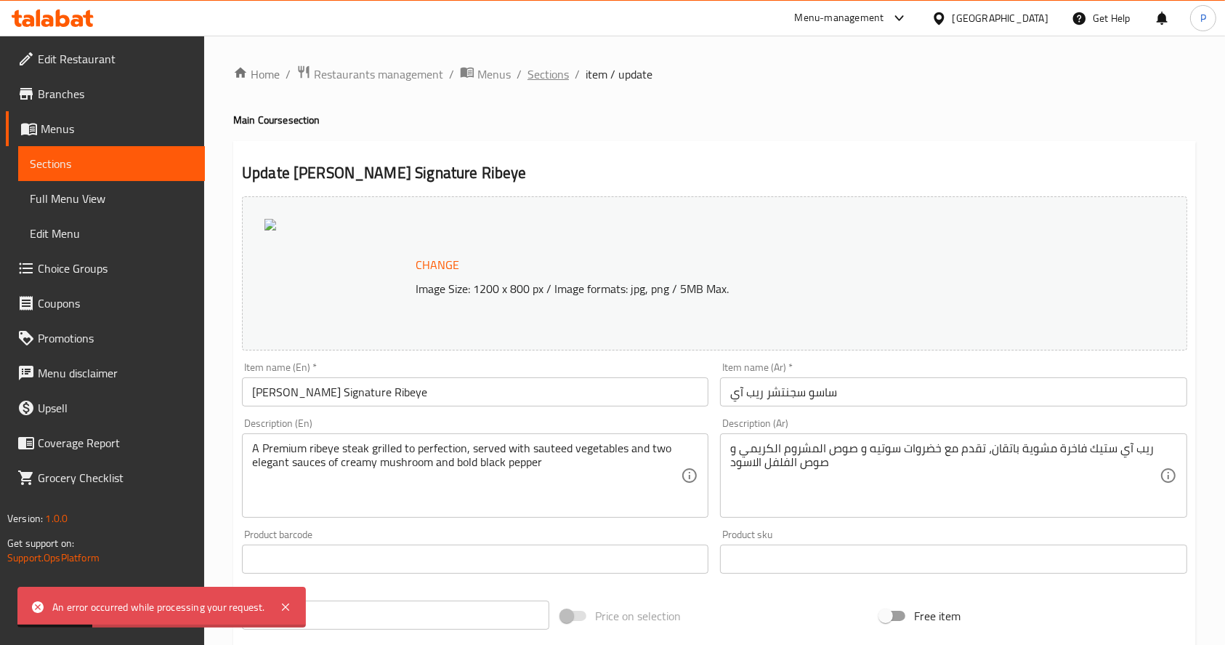
click at [544, 74] on span "Sections" at bounding box center [548, 73] width 41 height 17
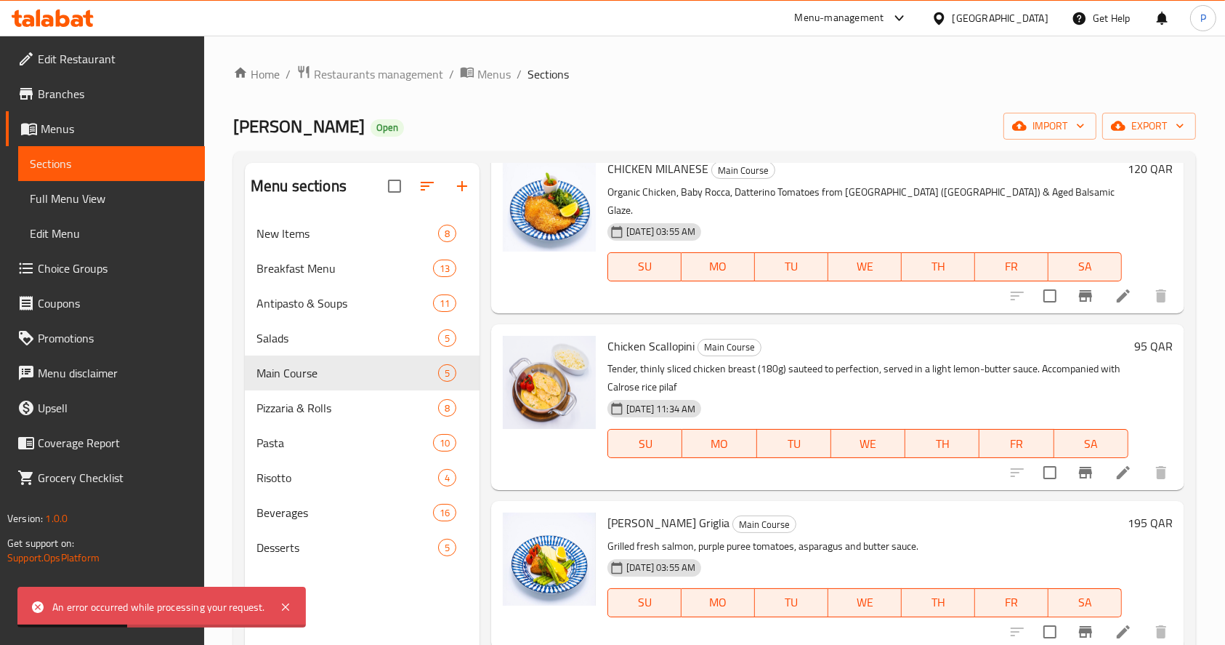
scroll to position [204, 0]
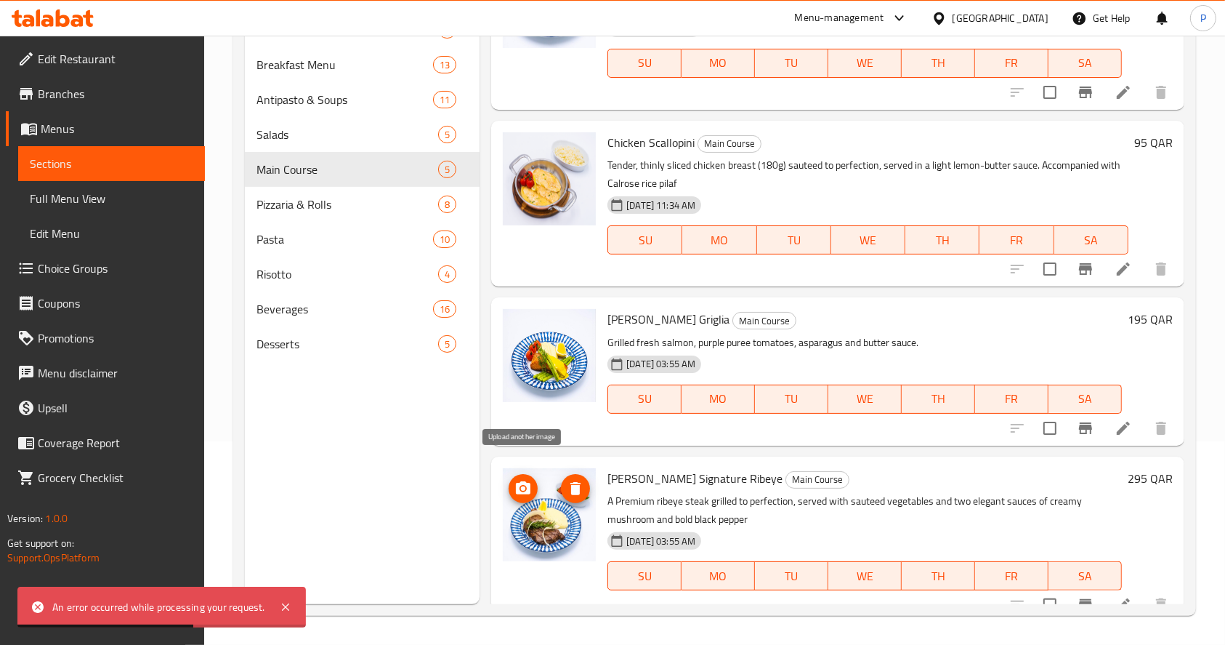
click at [517, 481] on icon "upload picture" at bounding box center [523, 487] width 15 height 13
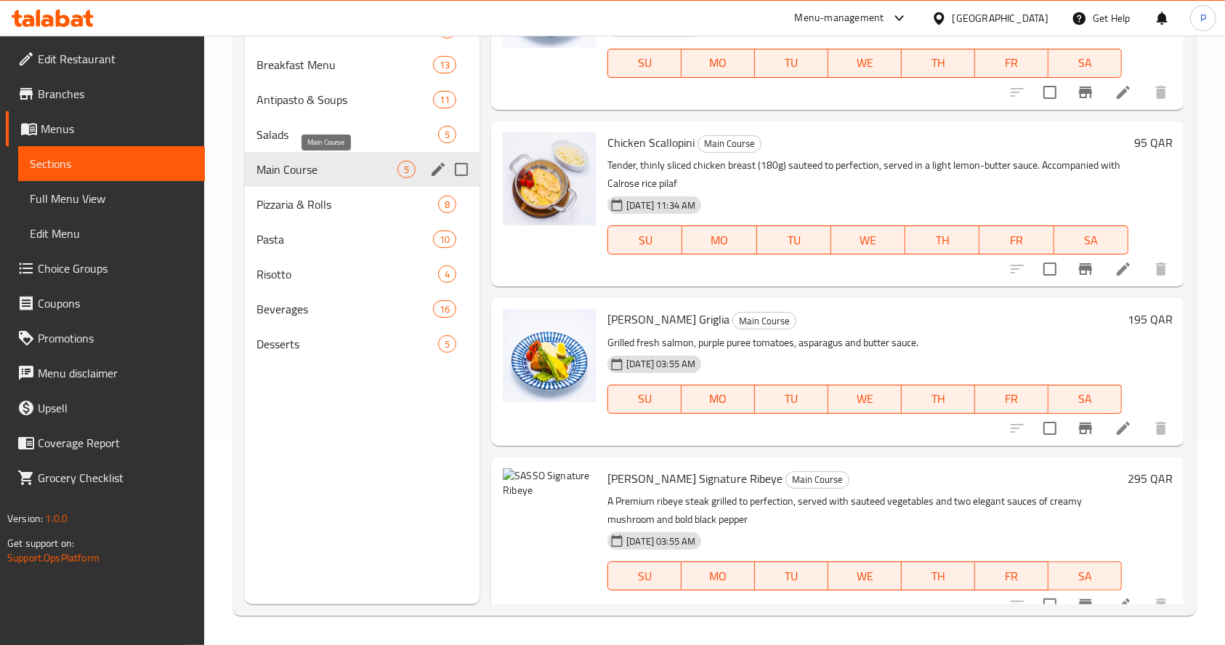
drag, startPoint x: 298, startPoint y: 174, endPoint x: 320, endPoint y: 180, distance: 22.8
click at [298, 174] on span "Main Course" at bounding box center [327, 169] width 141 height 17
click at [516, 474] on button "upload picture" at bounding box center [523, 488] width 29 height 29
click at [504, 468] on img at bounding box center [549, 514] width 93 height 93
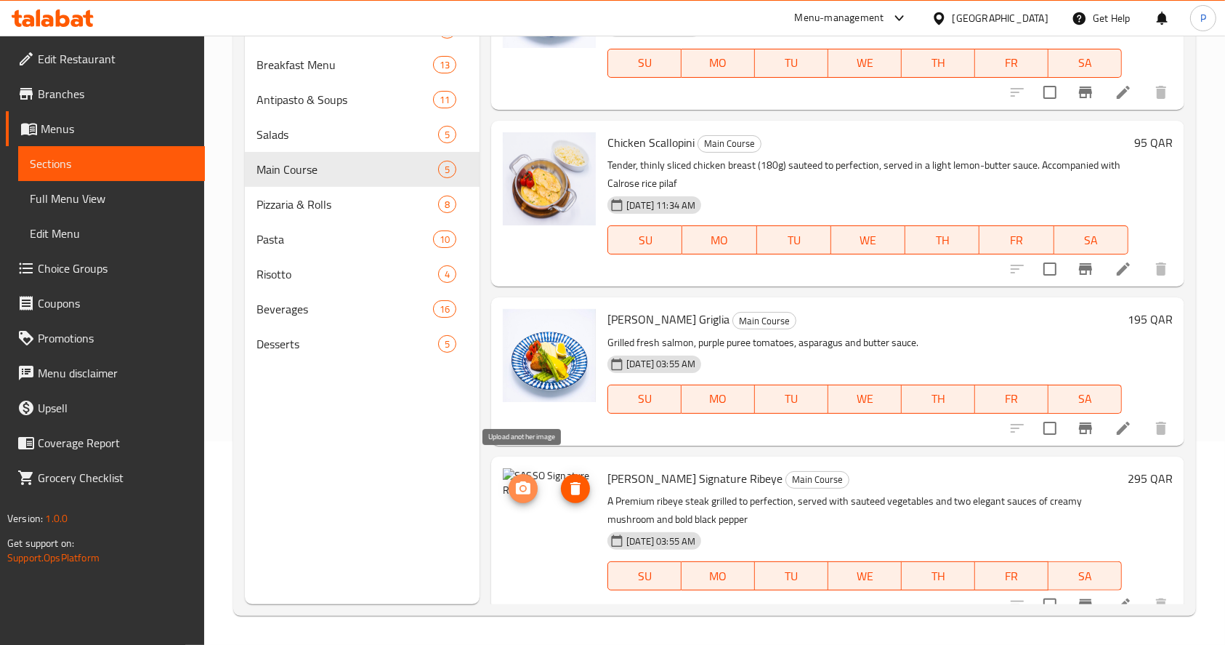
click at [512, 480] on span "upload picture" at bounding box center [523, 488] width 29 height 17
click at [520, 480] on icon "upload picture" at bounding box center [523, 488] width 17 height 17
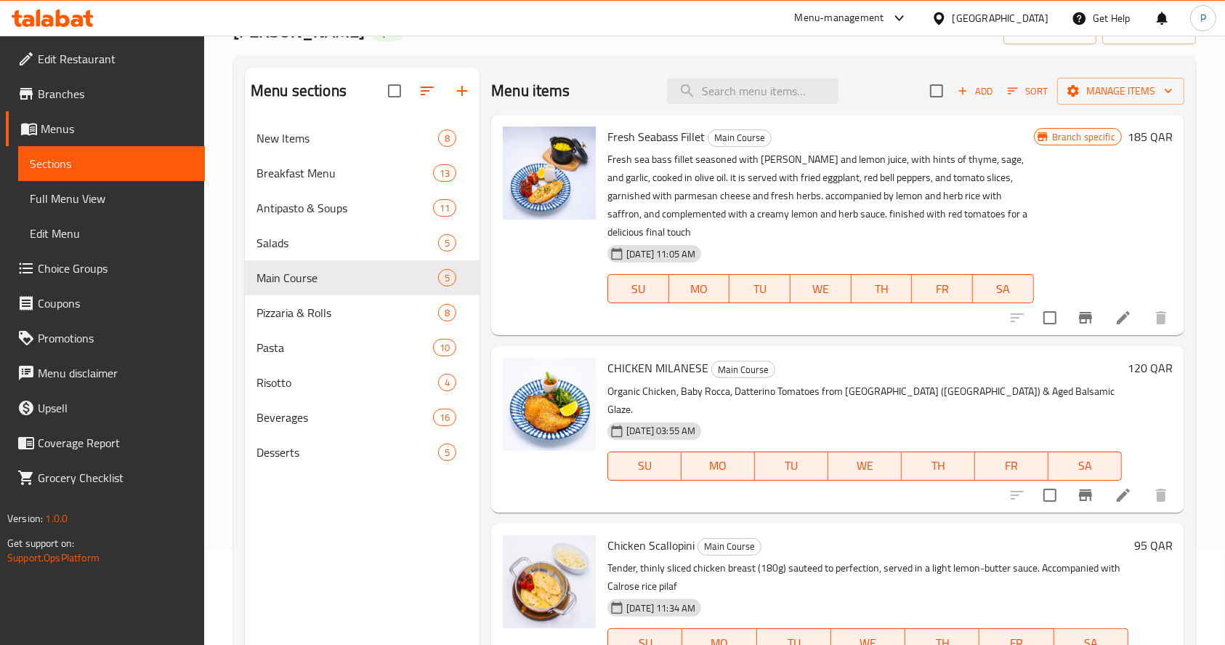
scroll to position [0, 0]
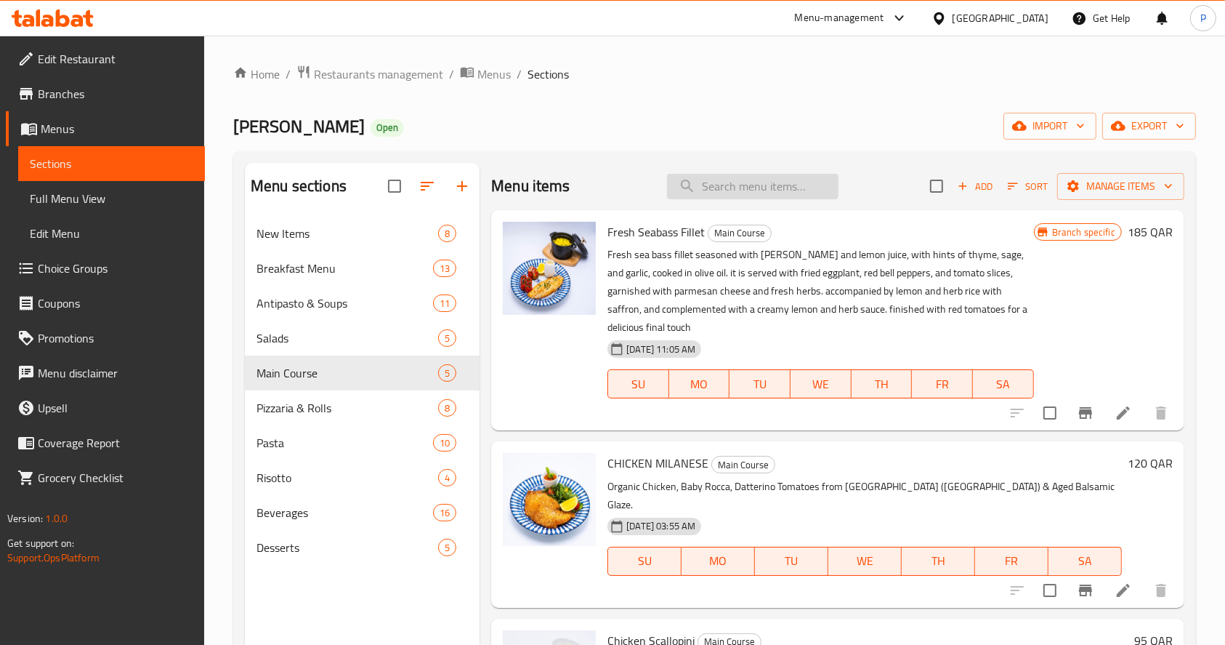
click at [716, 184] on input "search" at bounding box center [753, 186] width 172 height 25
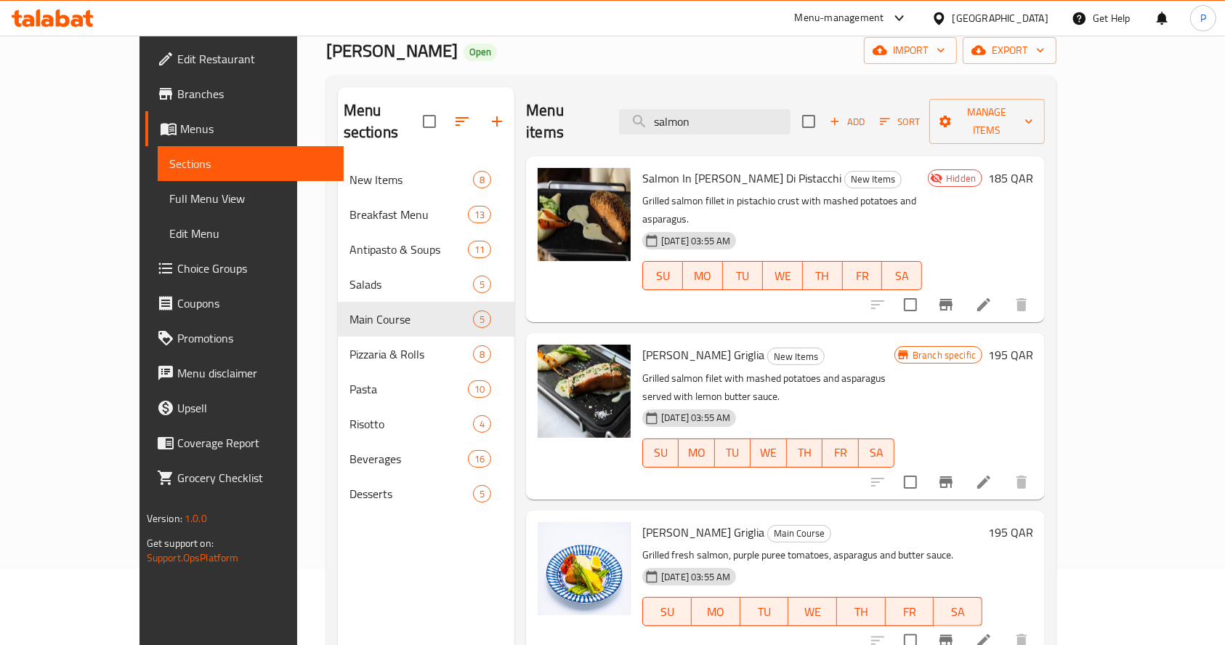
scroll to position [106, 0]
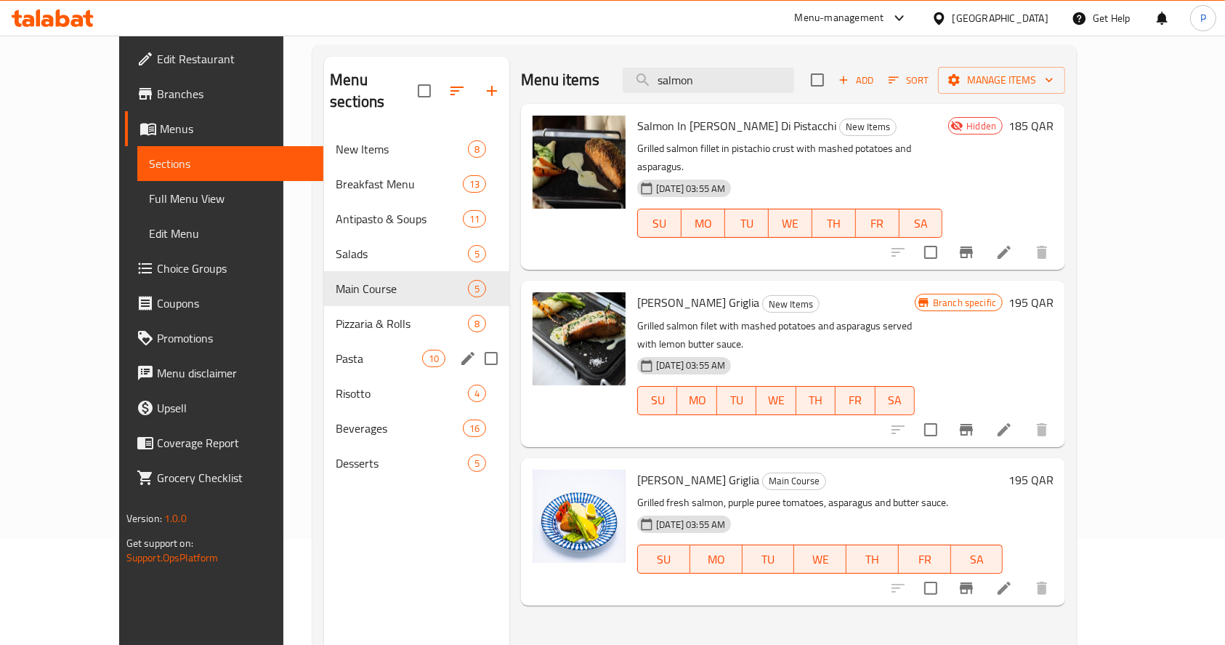
type input "salmon"
click at [336, 350] on span "Pasta" at bounding box center [379, 358] width 86 height 17
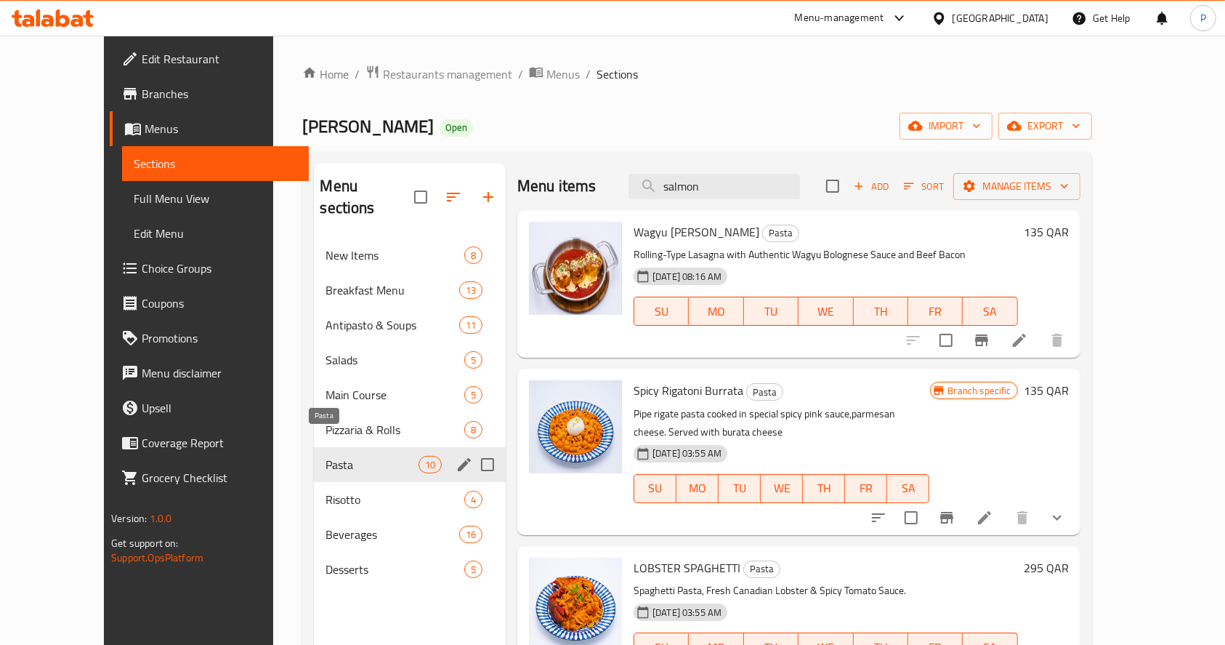
click at [326, 456] on span "Pasta" at bounding box center [372, 464] width 92 height 17
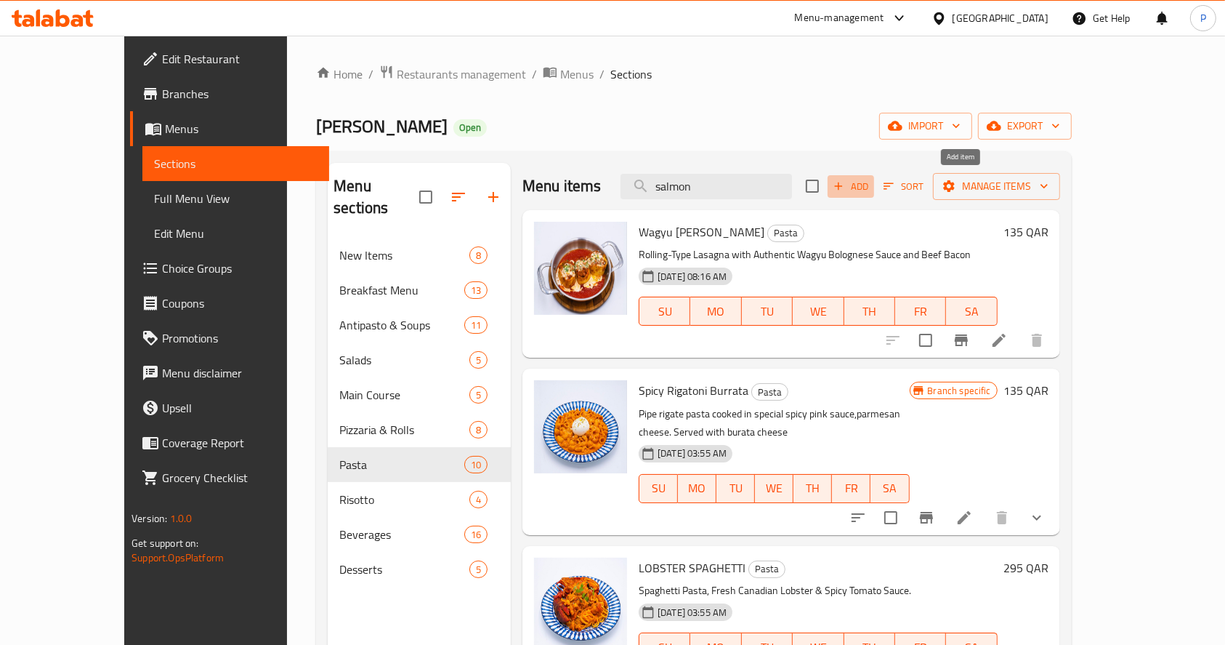
click at [845, 188] on icon "button" at bounding box center [838, 186] width 13 height 13
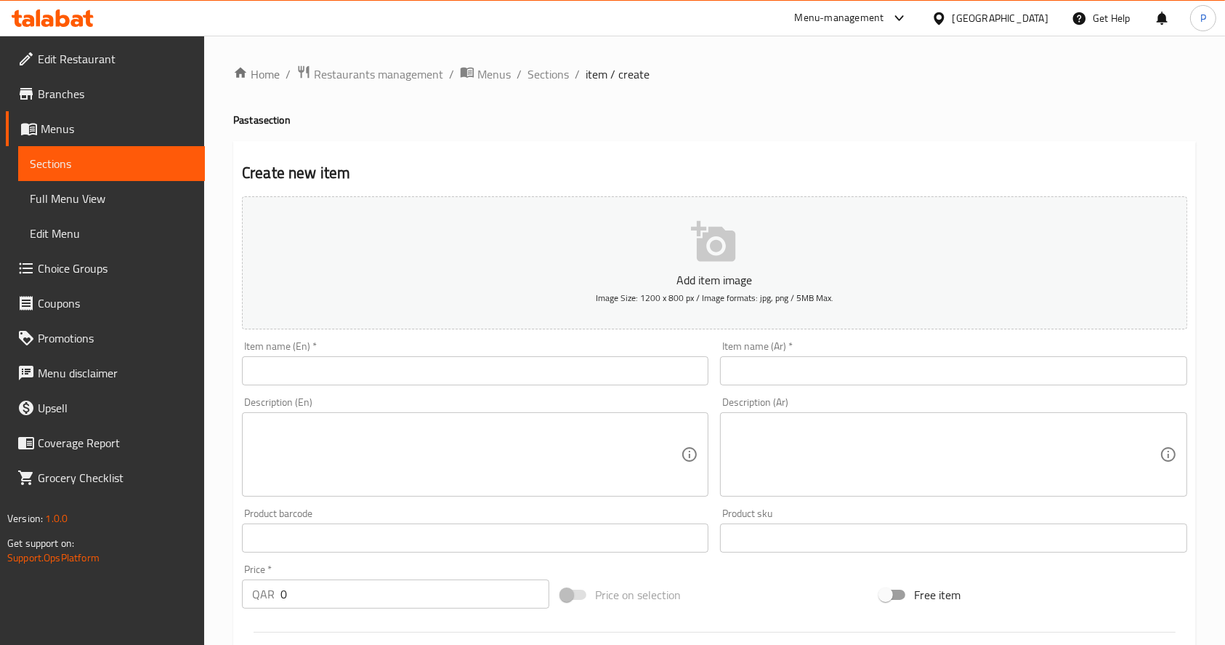
click at [564, 374] on input "text" at bounding box center [475, 370] width 467 height 29
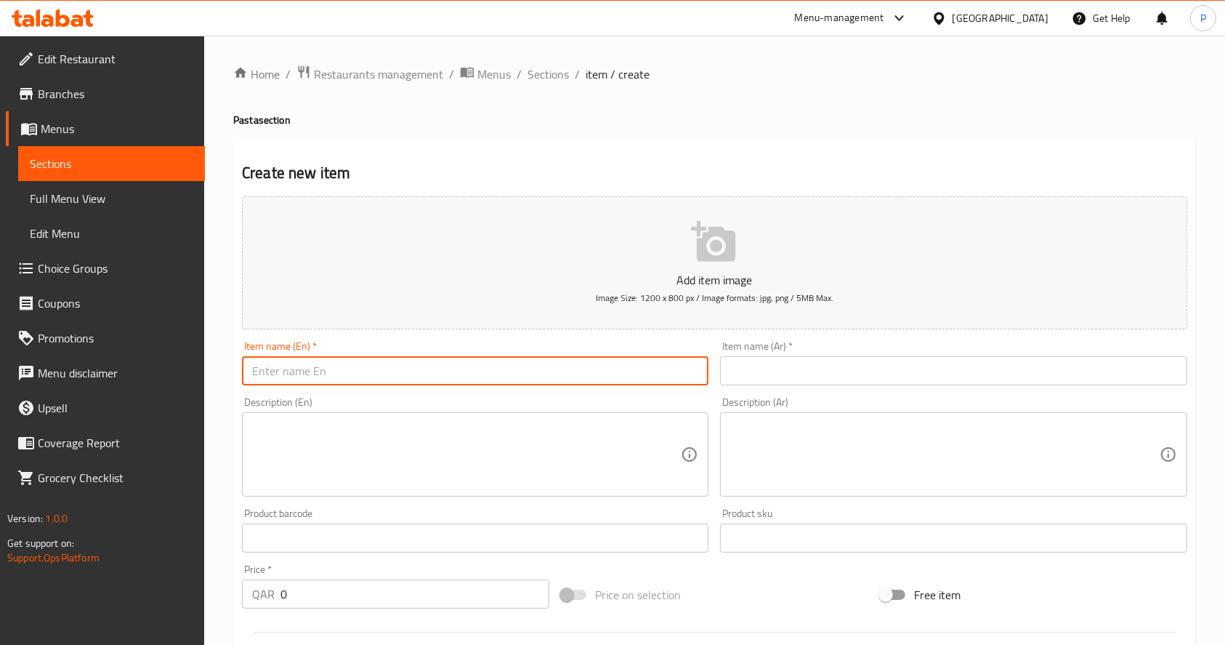
paste input "Ricotta & Spinach Ravioli"
type input "Ricotta & Spinach Ravioli"
click at [785, 377] on input "text" at bounding box center [953, 370] width 467 height 29
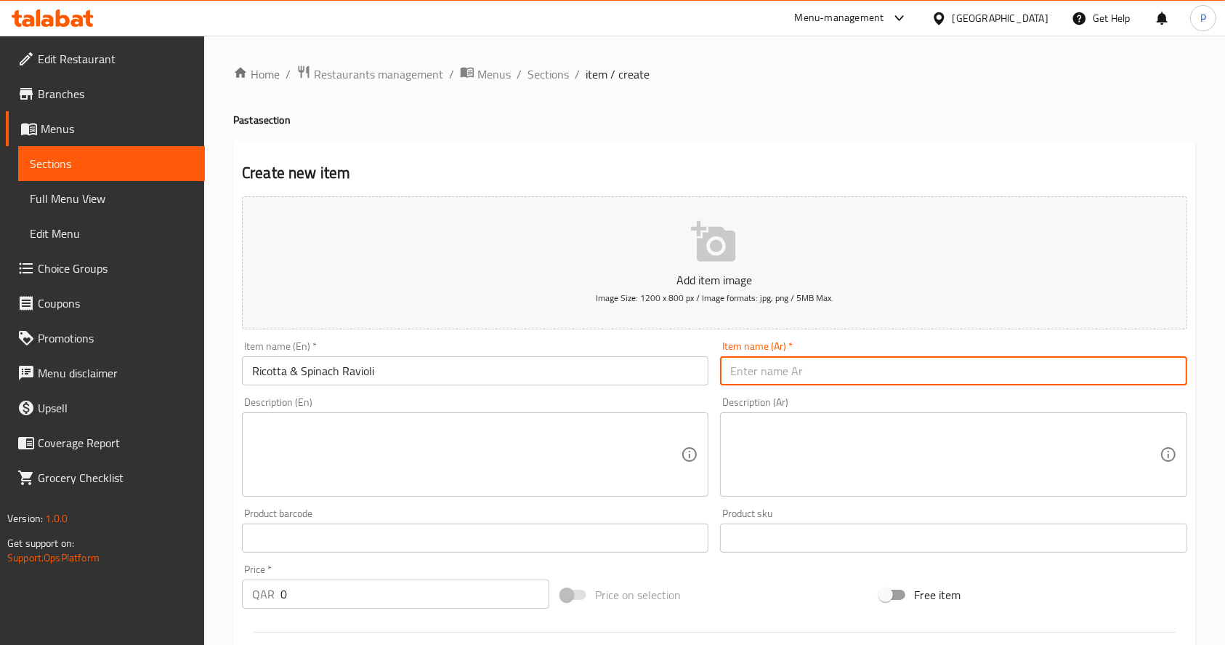
paste input "رافيولي الريكوتا و السبانخ"
type input "رافيولي الريكوتا و السبانخ"
click at [586, 416] on div "Description (En)" at bounding box center [475, 454] width 467 height 84
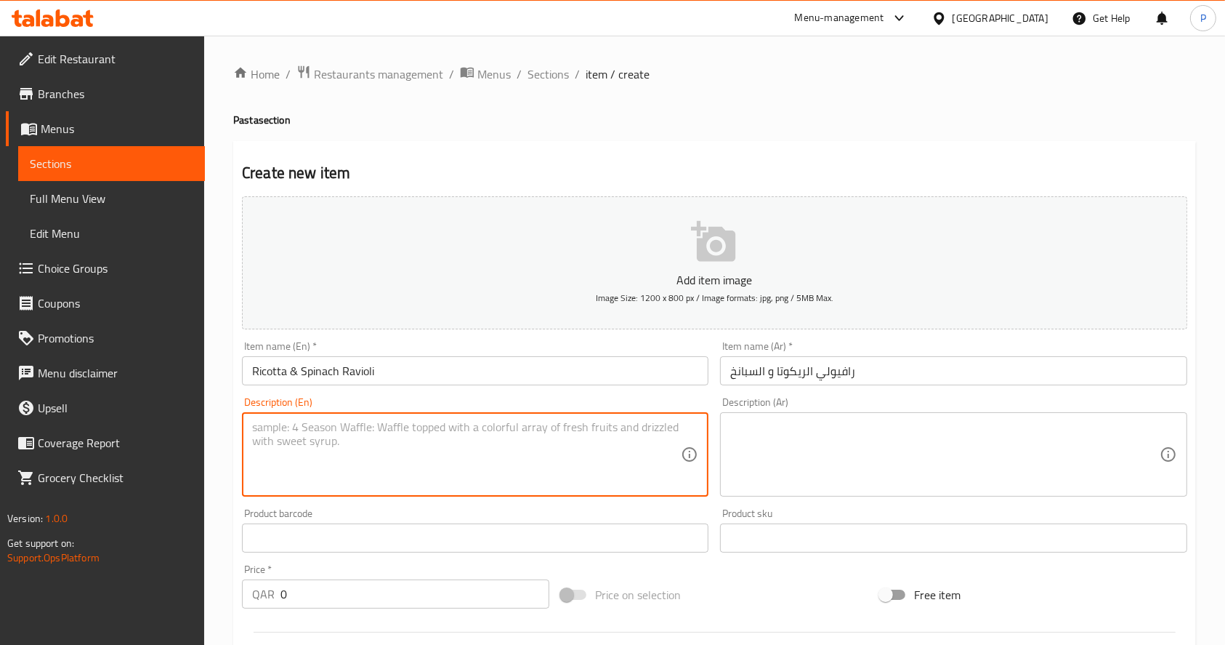
paste textarea "Handcrafted ravioli filled with ricotta and spinach, served with a vibrant cher…"
type textarea "Handcrafted ravioli filled with ricotta and spinach, served with a vibrant cher…"
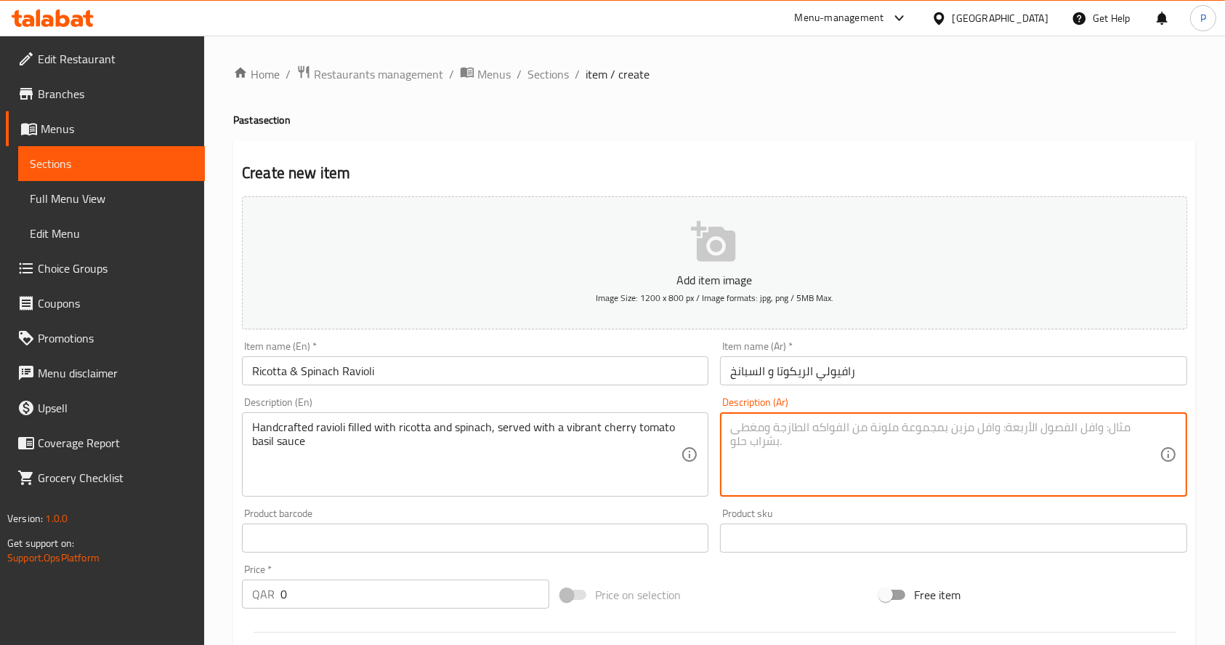
click at [802, 423] on textarea at bounding box center [944, 454] width 429 height 69
paste textarea "رافيولي بمزيج من الريكوتا الكريمية و السبانخ الطازجة، يقدم مع صوص طماطم كرزية و…"
type textarea "رافيولي بمزيج من الريكوتا الكريمية و السبانخ الطازجة، يقدم مع صوص طماطم كرزية و…"
click at [704, 264] on icon "button" at bounding box center [714, 242] width 47 height 47
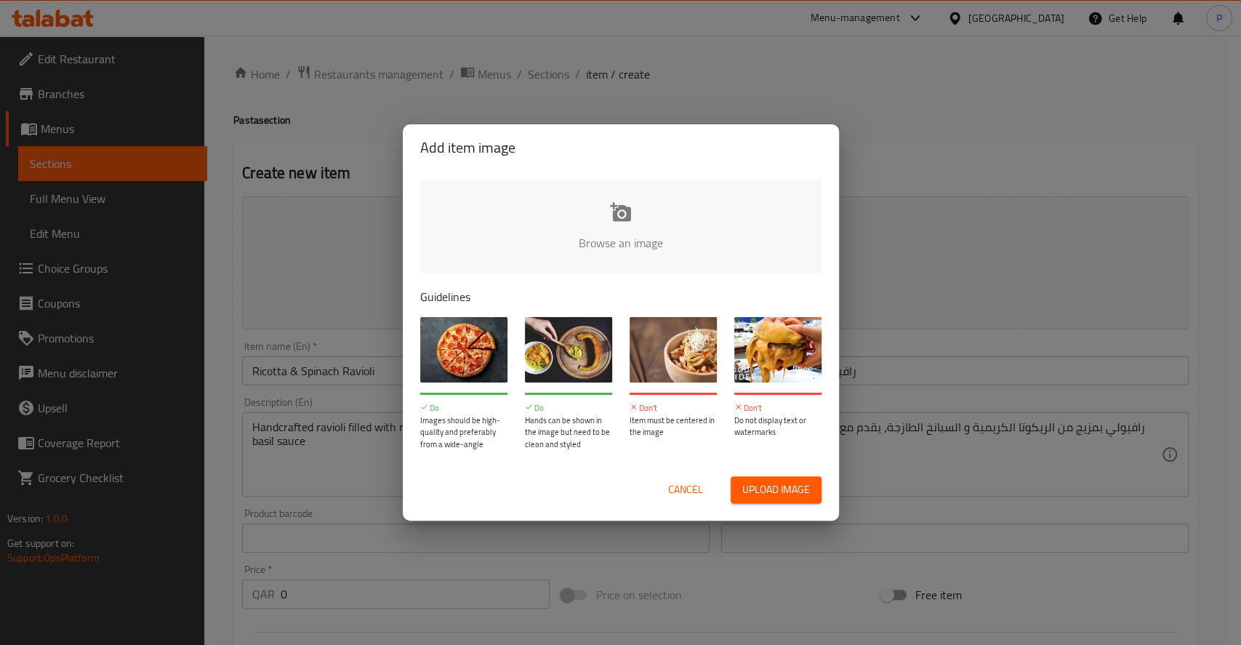
click at [636, 225] on input "file" at bounding box center [1112, 248] width 1384 height 136
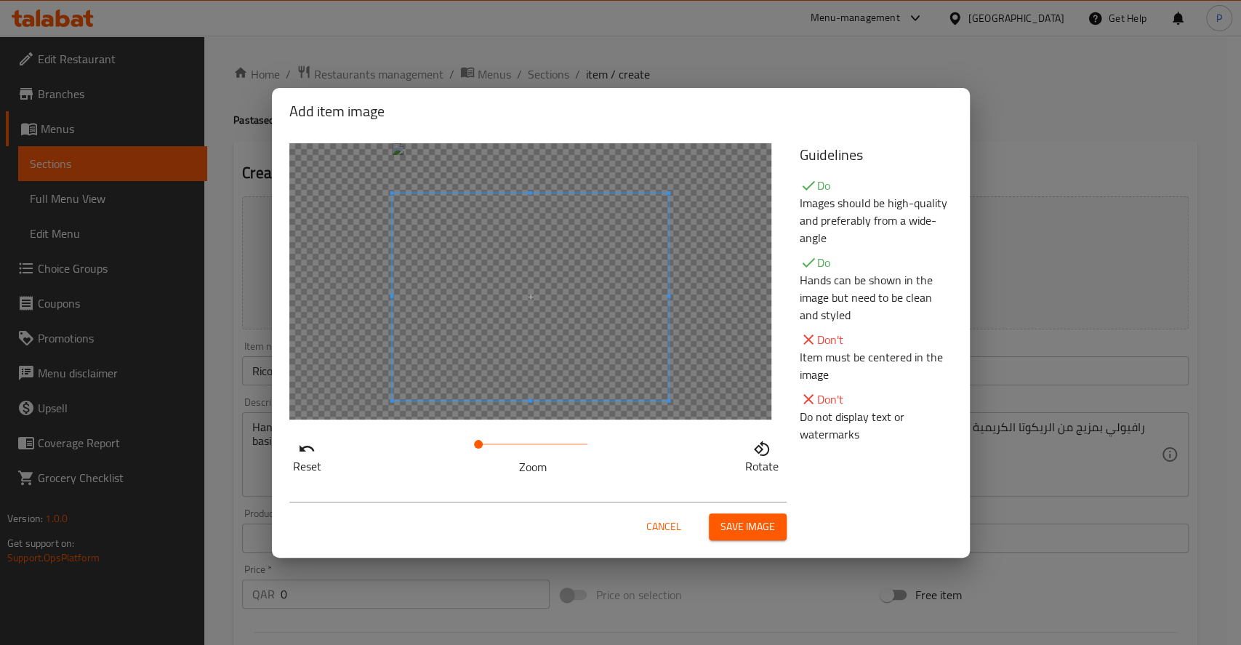
click at [564, 354] on span at bounding box center [530, 296] width 276 height 207
click at [752, 520] on span "Save image" at bounding box center [747, 526] width 55 height 18
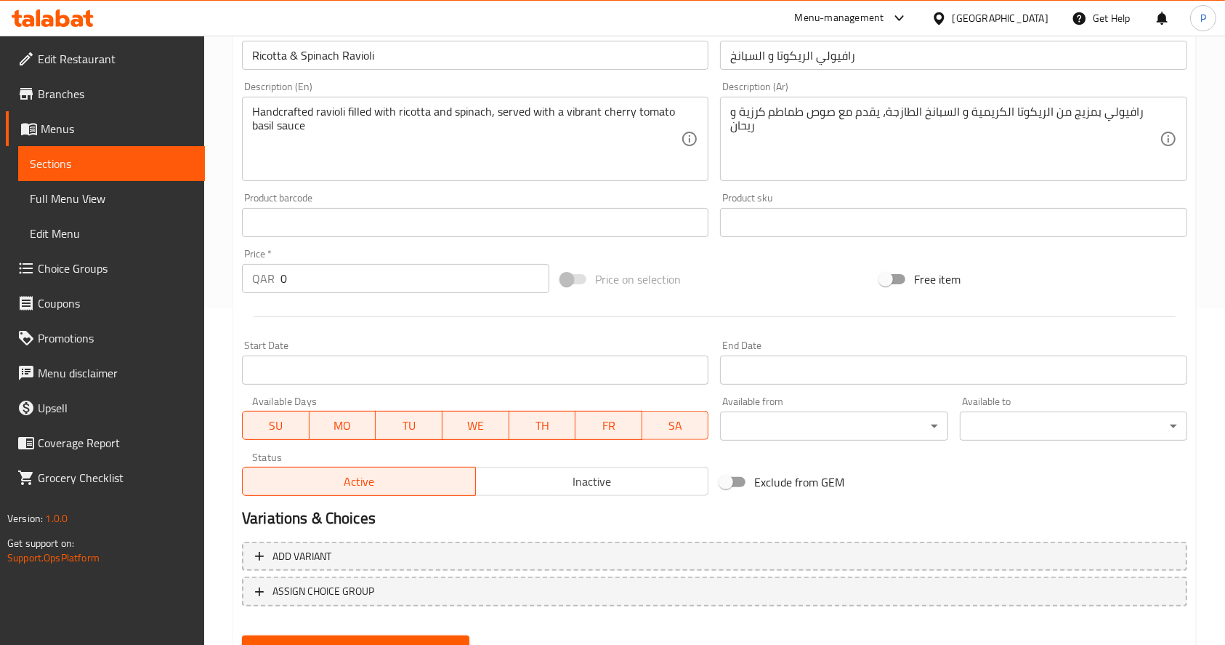
scroll to position [306, 0]
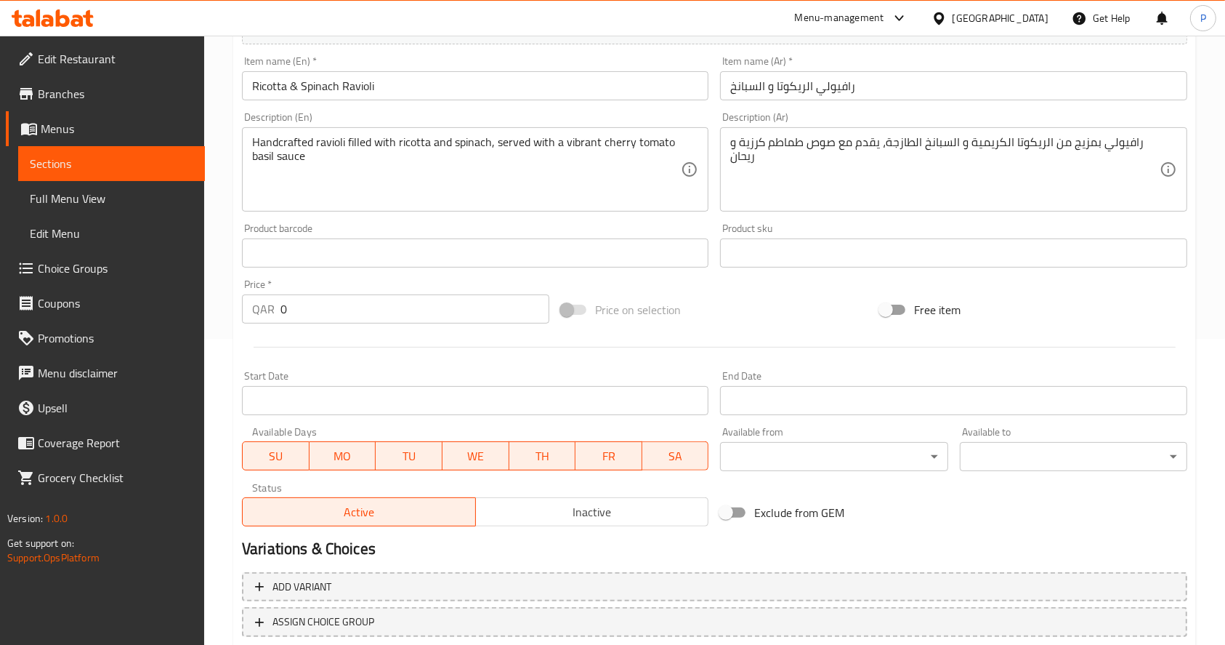
click at [607, 527] on div "Status Active Inactive" at bounding box center [475, 504] width 478 height 55
click at [607, 515] on span "Inactive" at bounding box center [593, 511] width 222 height 21
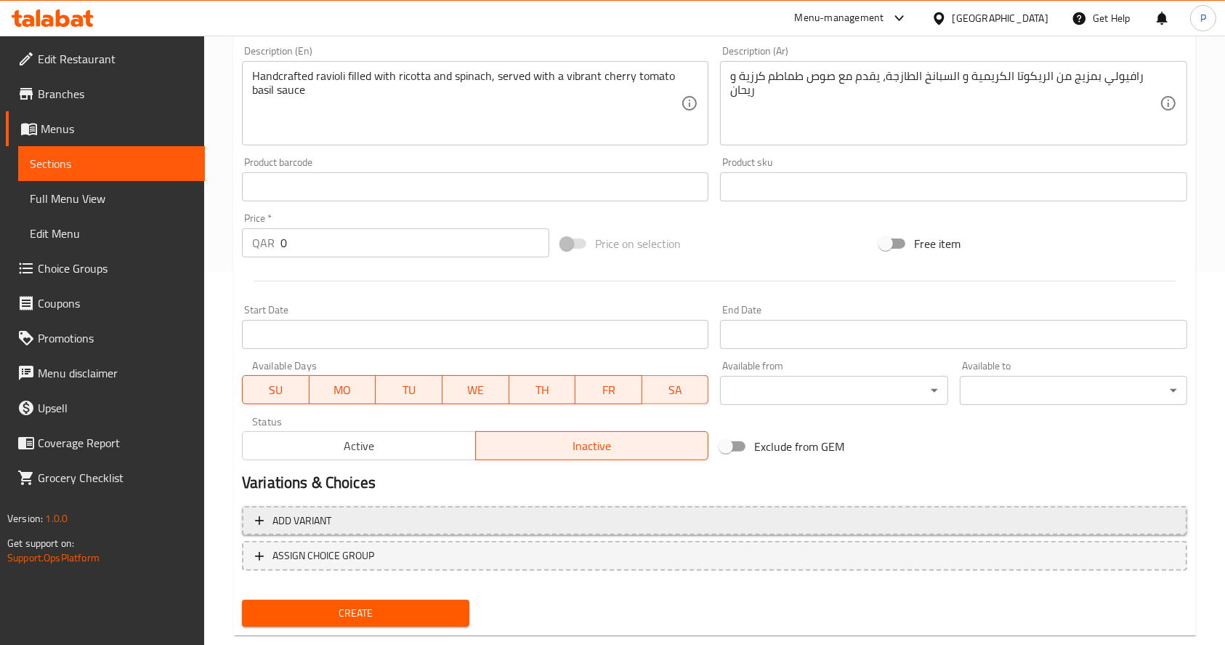
scroll to position [403, 0]
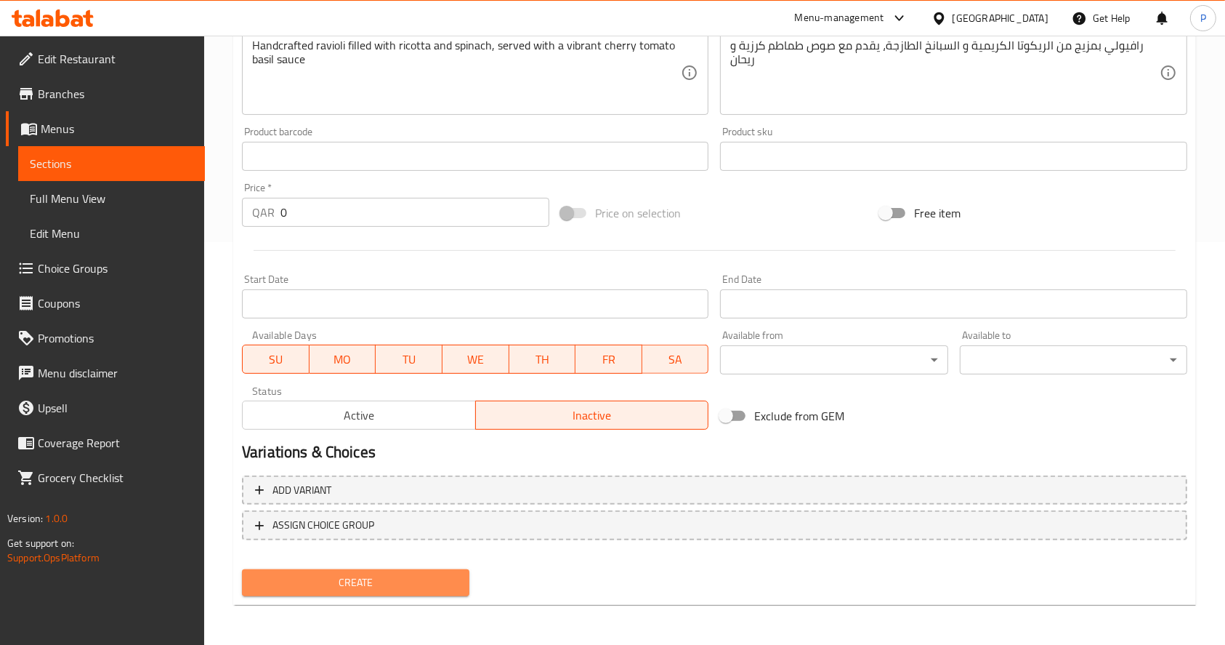
click at [365, 586] on span "Create" at bounding box center [356, 582] width 204 height 18
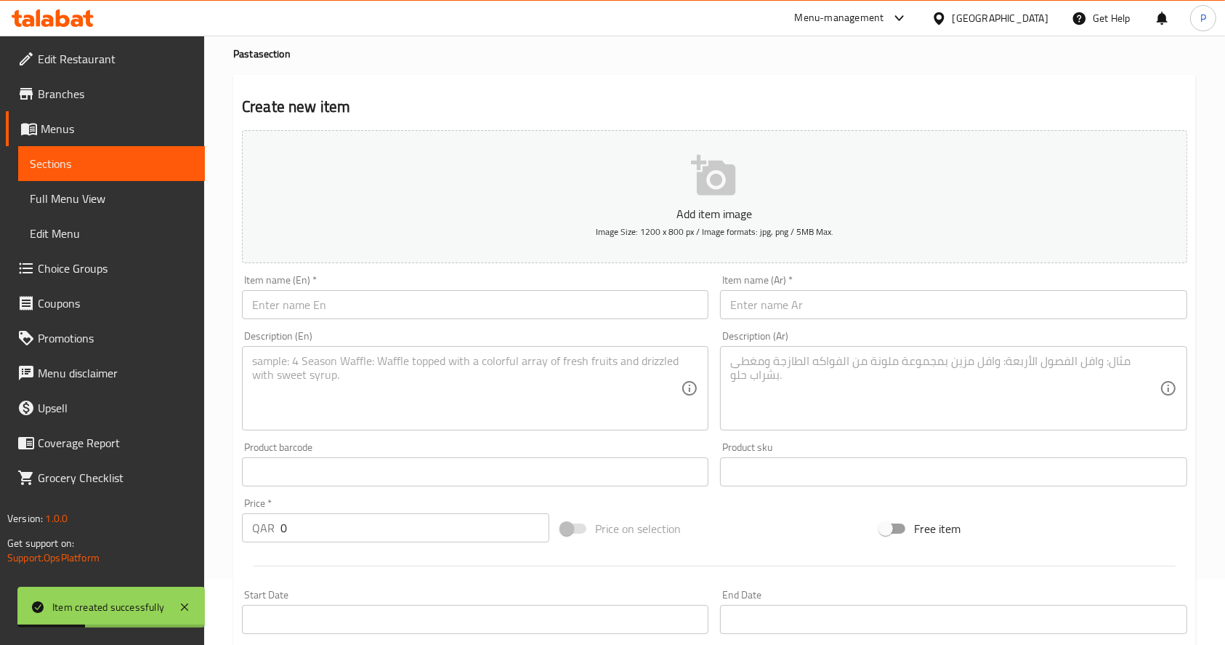
scroll to position [0, 0]
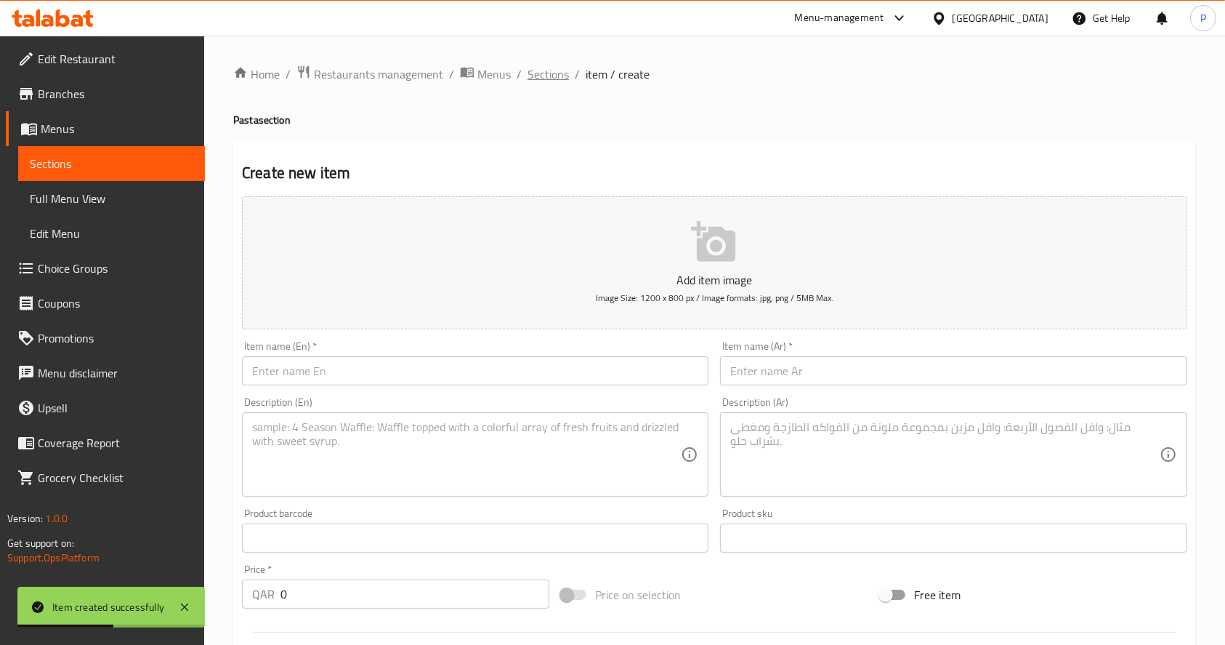
click at [536, 73] on span "Sections" at bounding box center [548, 73] width 41 height 17
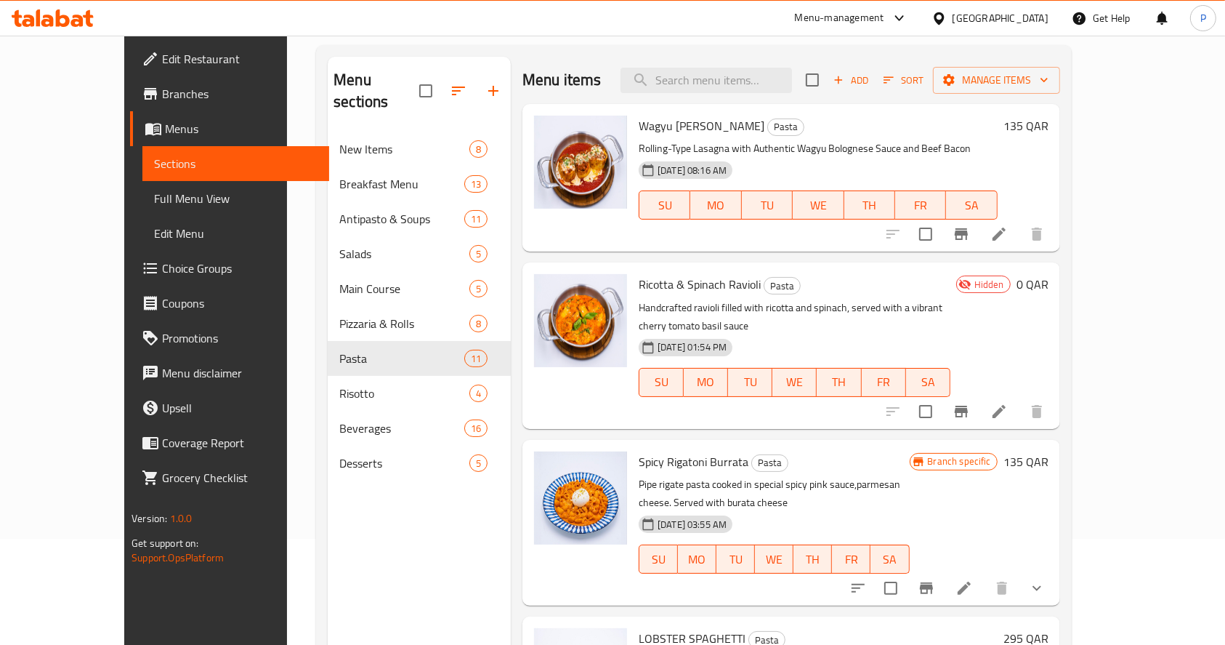
scroll to position [9, 0]
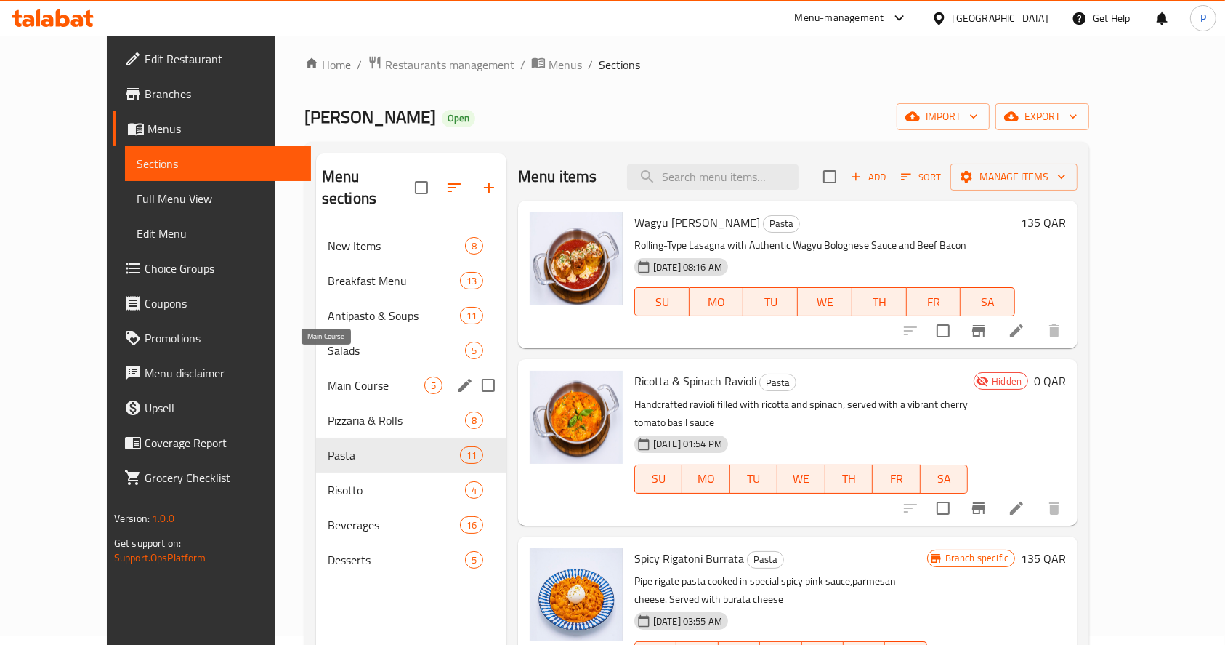
click at [337, 376] on span "Main Course" at bounding box center [376, 384] width 97 height 17
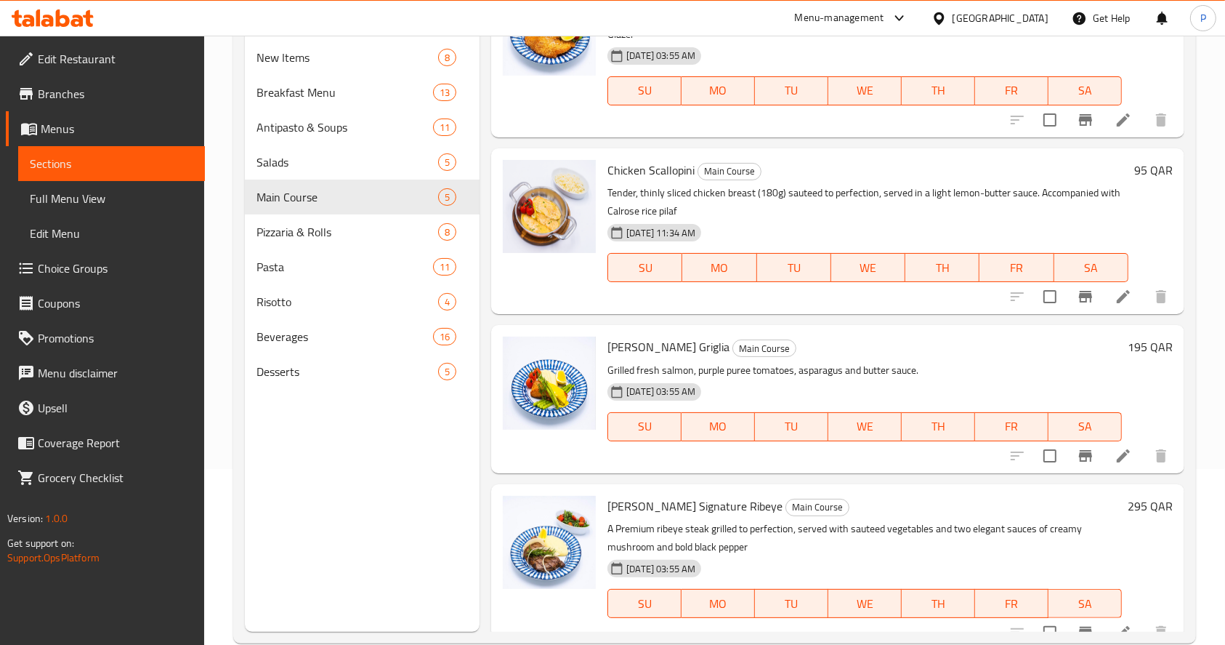
scroll to position [204, 0]
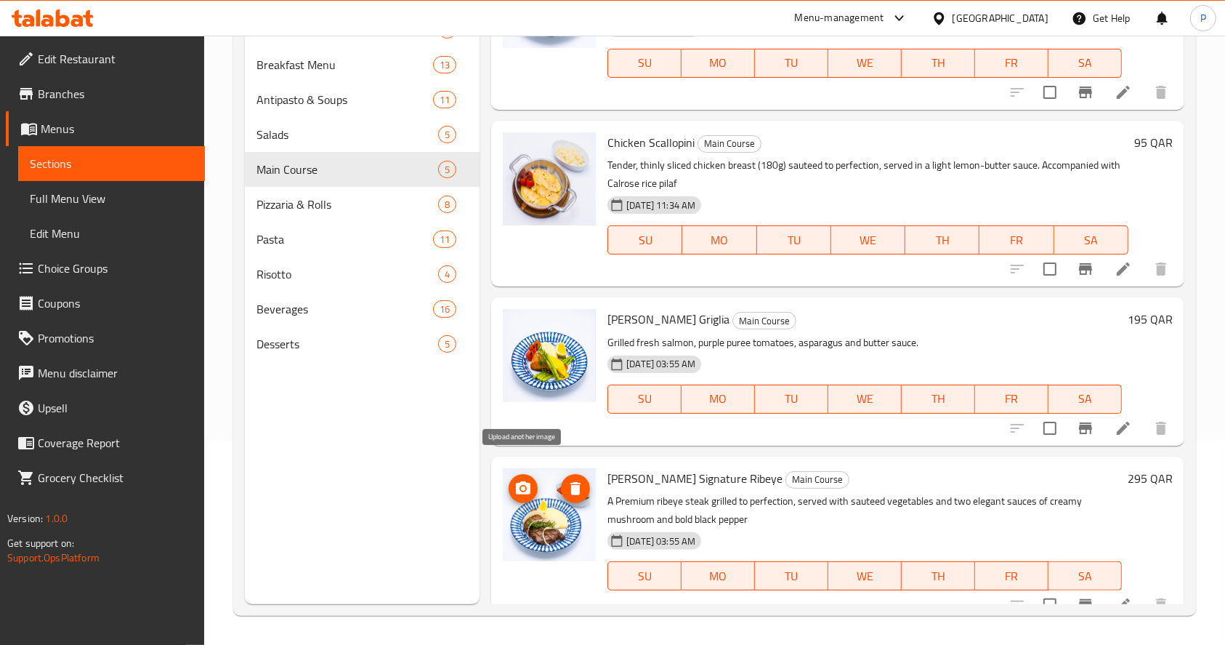
click at [533, 480] on span "upload picture" at bounding box center [523, 488] width 29 height 17
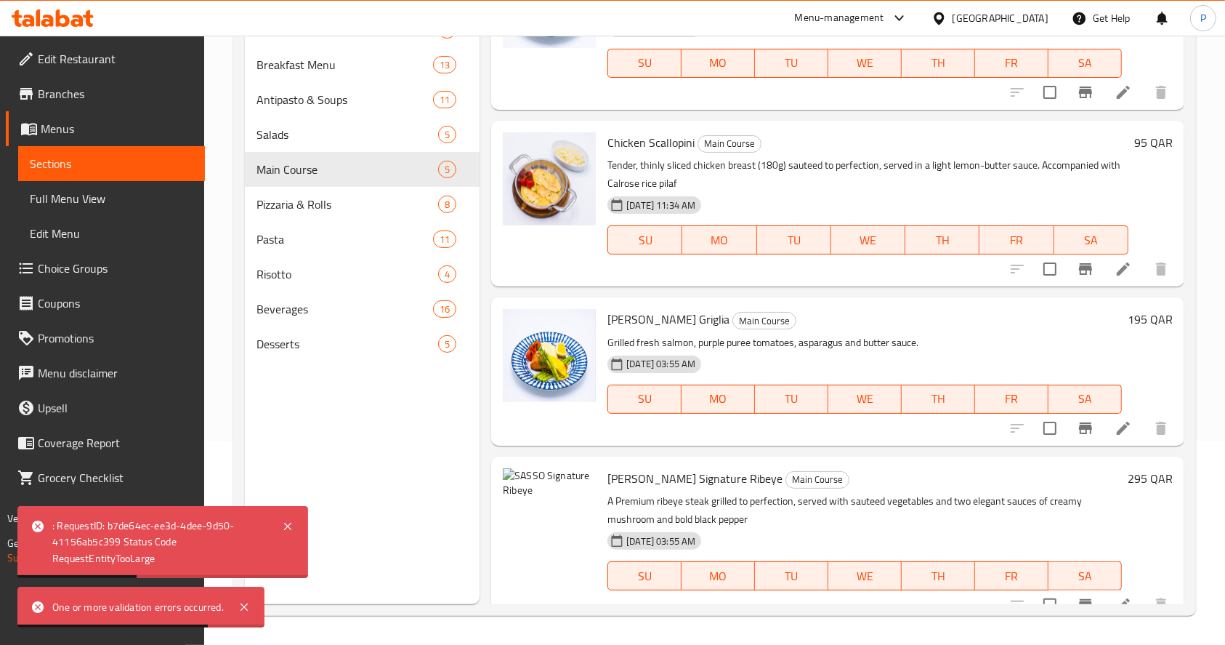
click at [1112, 592] on li at bounding box center [1123, 605] width 41 height 26
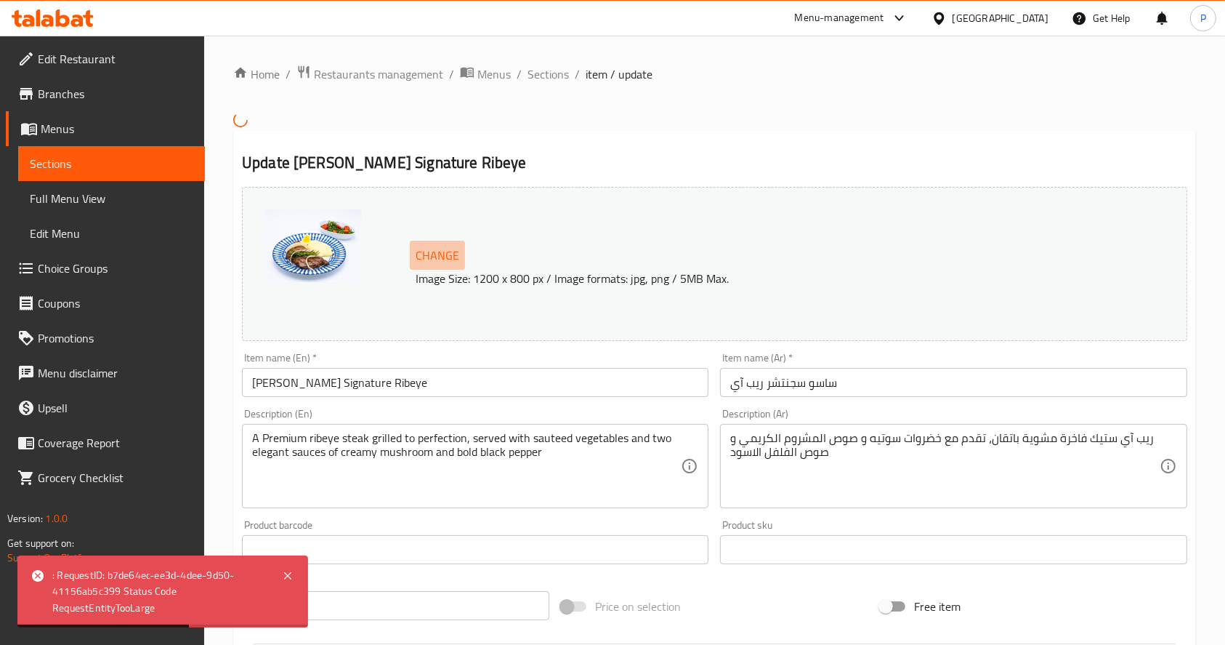
click at [453, 257] on span "Change" at bounding box center [438, 255] width 44 height 21
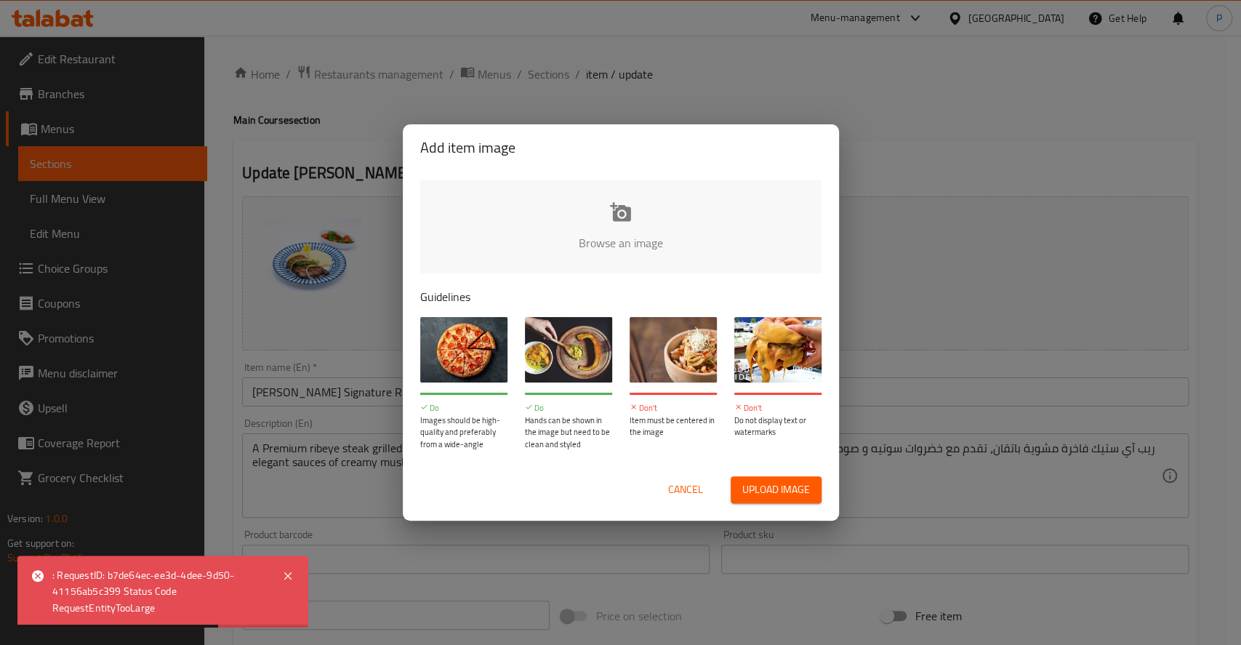
click at [671, 224] on input "file" at bounding box center [1112, 248] width 1384 height 136
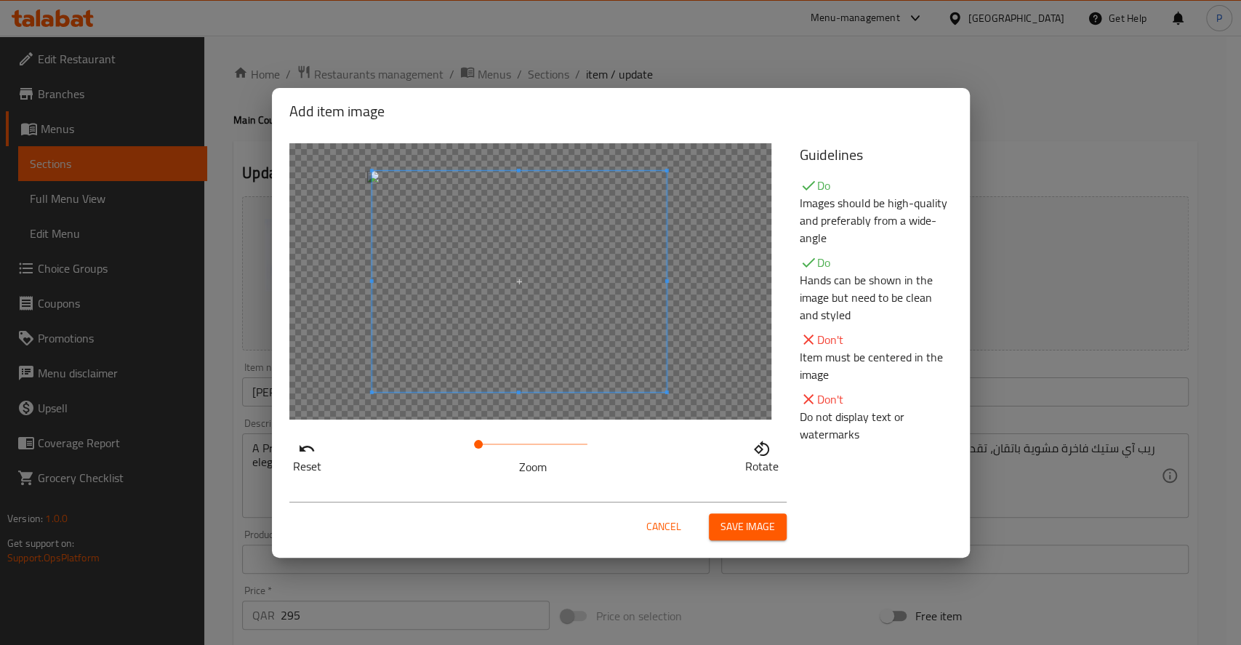
click at [587, 358] on span at bounding box center [518, 281] width 294 height 221
click at [735, 523] on span "Save image" at bounding box center [747, 526] width 55 height 18
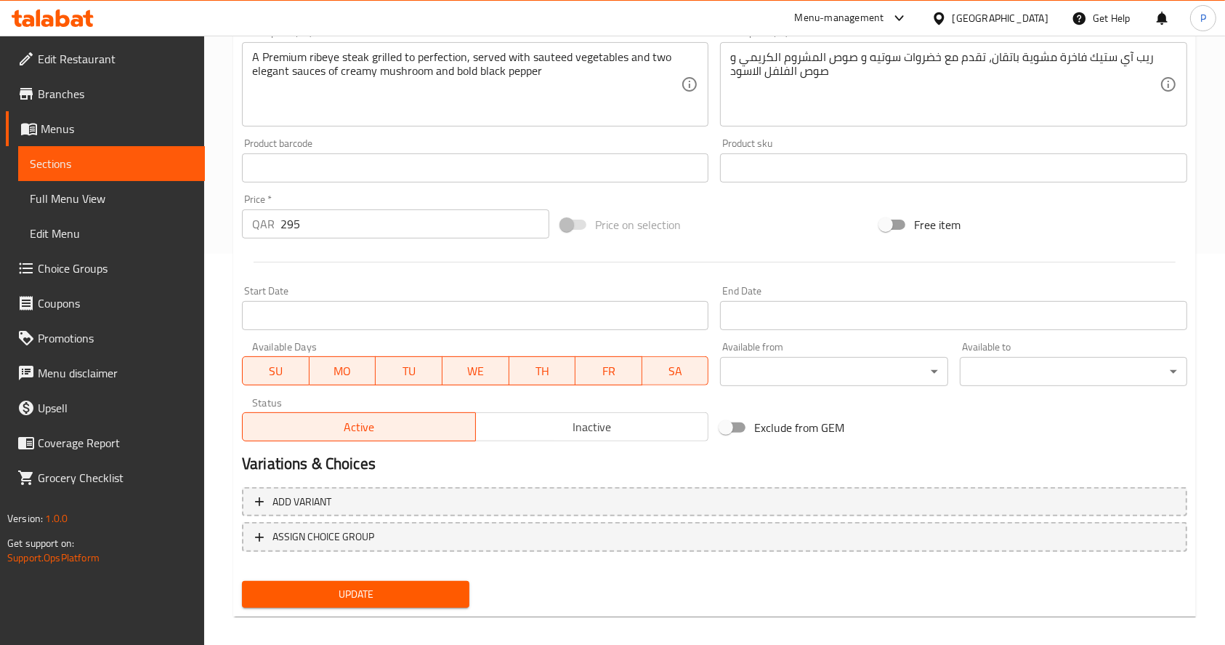
scroll to position [403, 0]
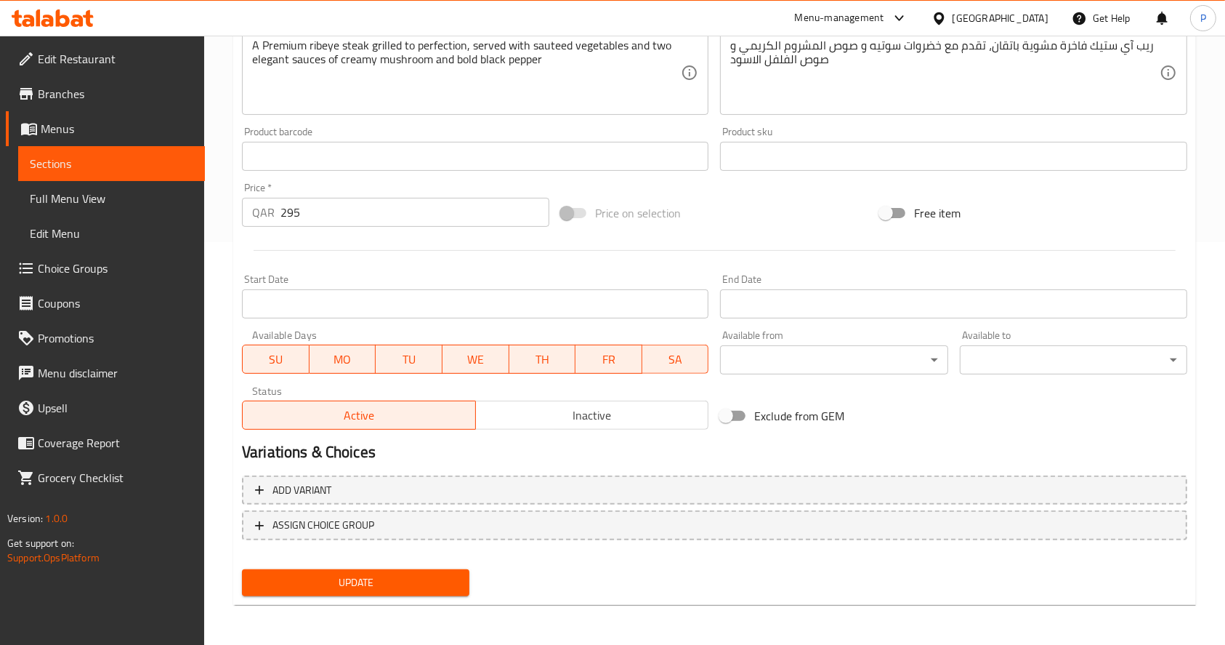
click at [412, 567] on div "Update" at bounding box center [355, 582] width 239 height 39
click at [400, 579] on span "Update" at bounding box center [356, 582] width 204 height 18
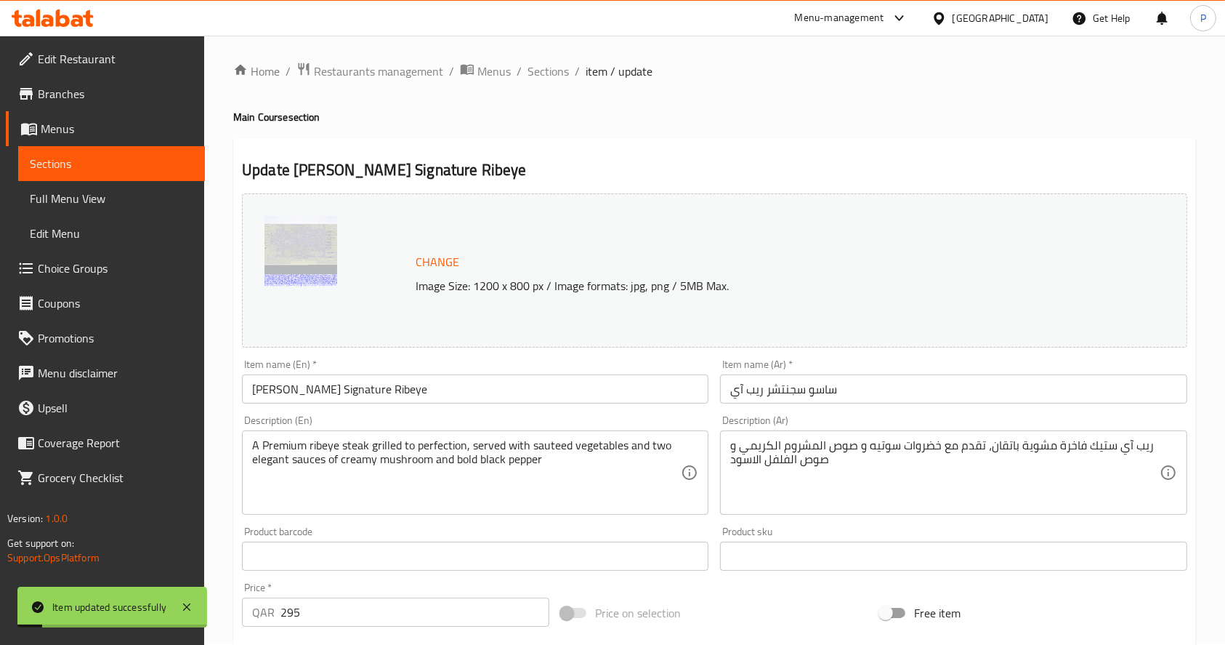
scroll to position [0, 0]
click at [534, 72] on span "Sections" at bounding box center [548, 73] width 41 height 17
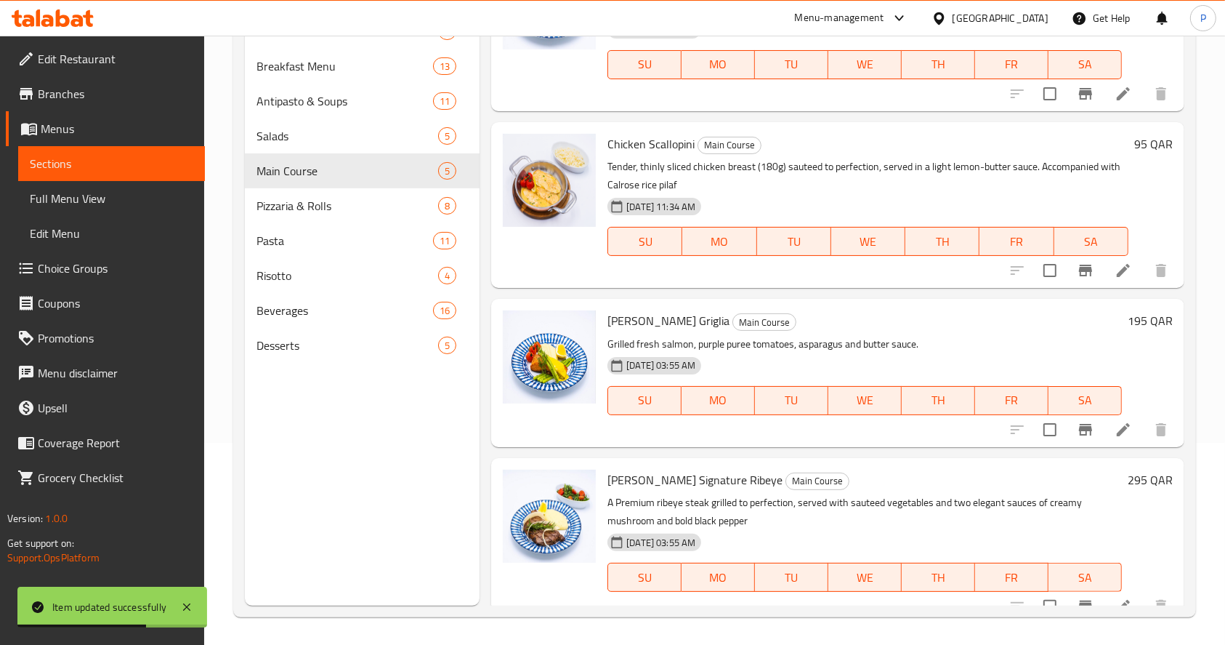
scroll to position [204, 0]
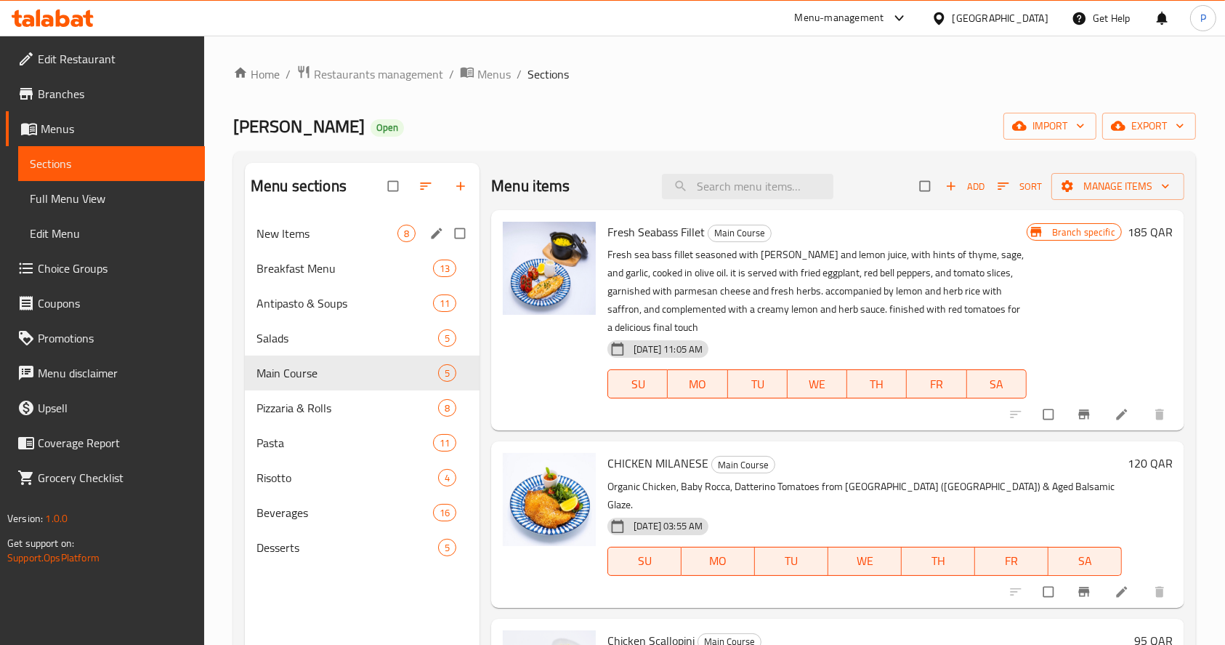
click at [302, 249] on div "New Items 8" at bounding box center [362, 233] width 235 height 35
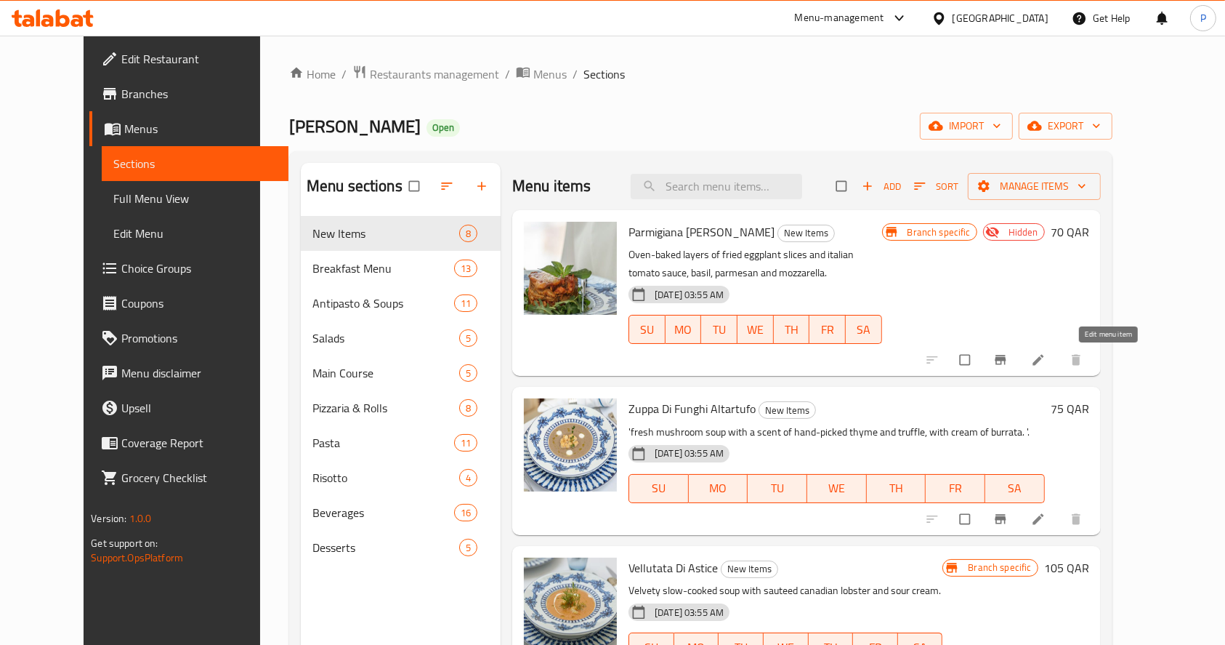
click at [1046, 358] on icon at bounding box center [1038, 360] width 15 height 15
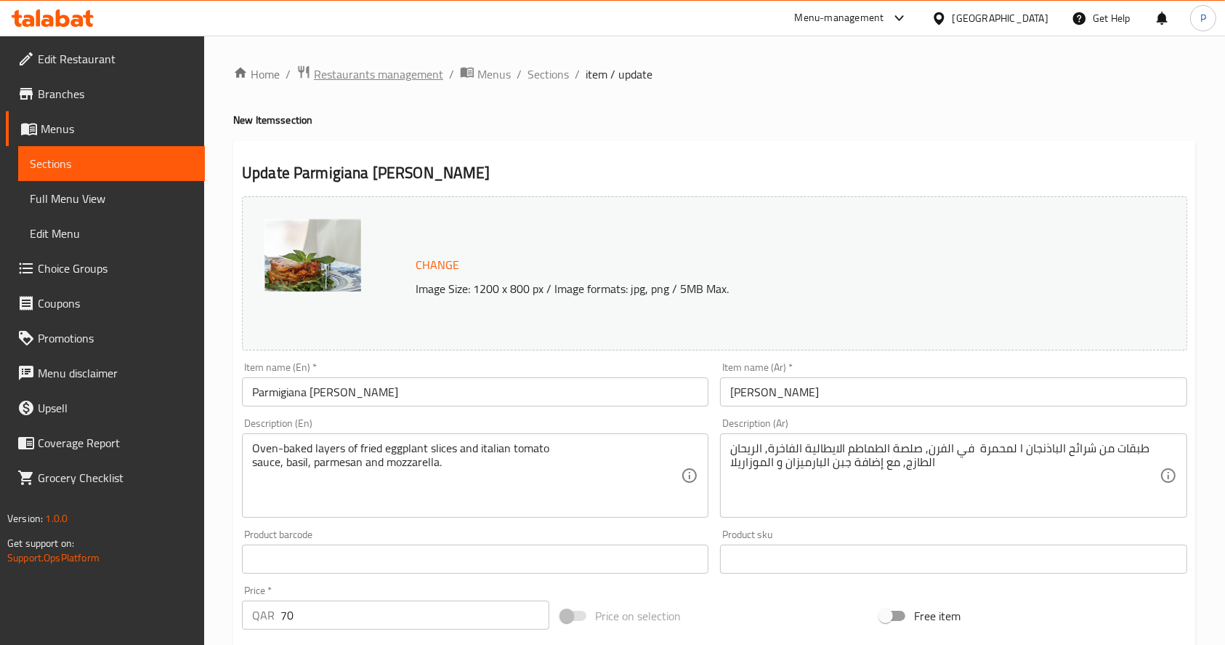
click at [331, 67] on span "Restaurants management" at bounding box center [378, 73] width 129 height 17
